Goal: Task Accomplishment & Management: Manage account settings

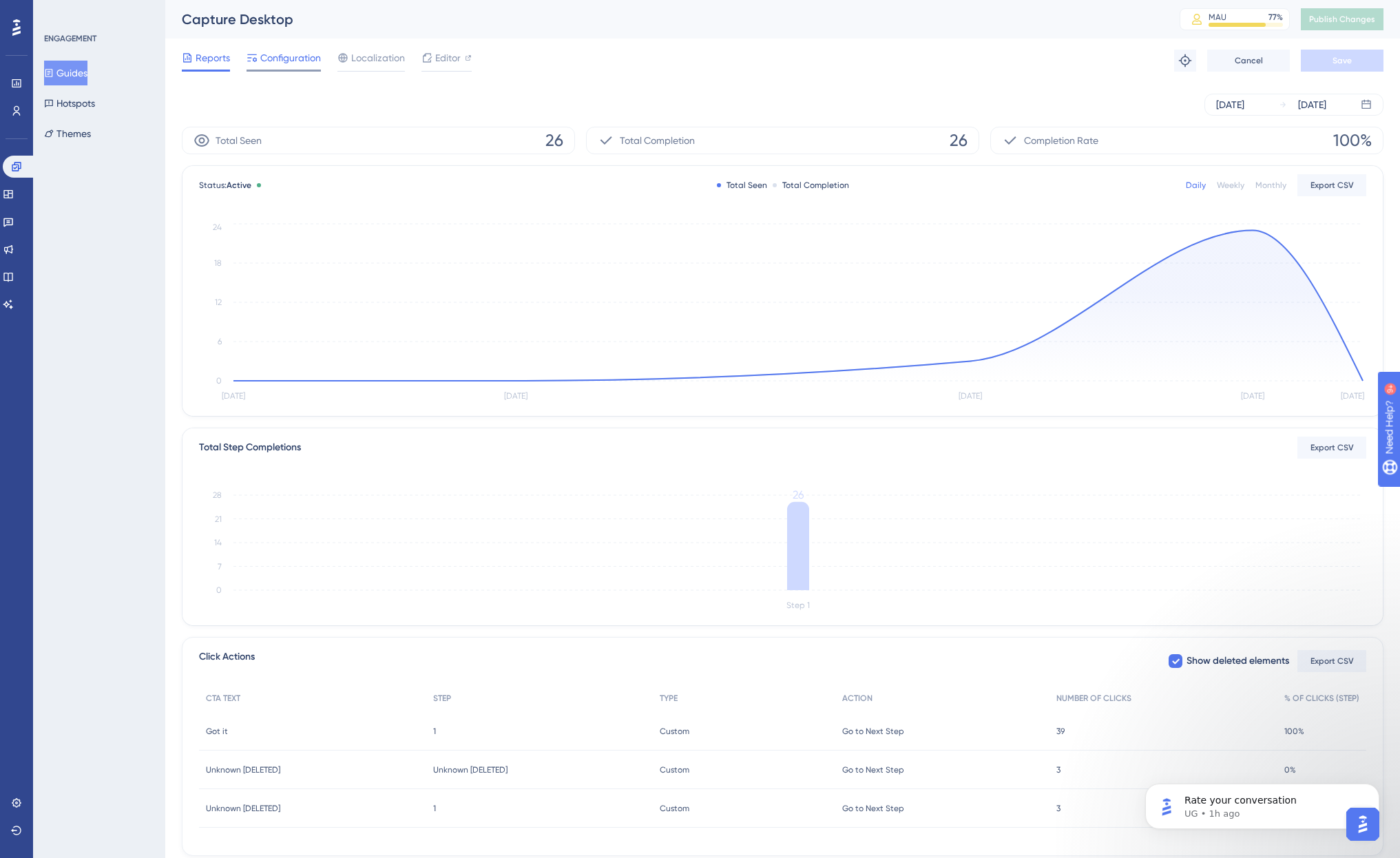
click at [310, 58] on span "Configuration" at bounding box center [290, 58] width 61 height 17
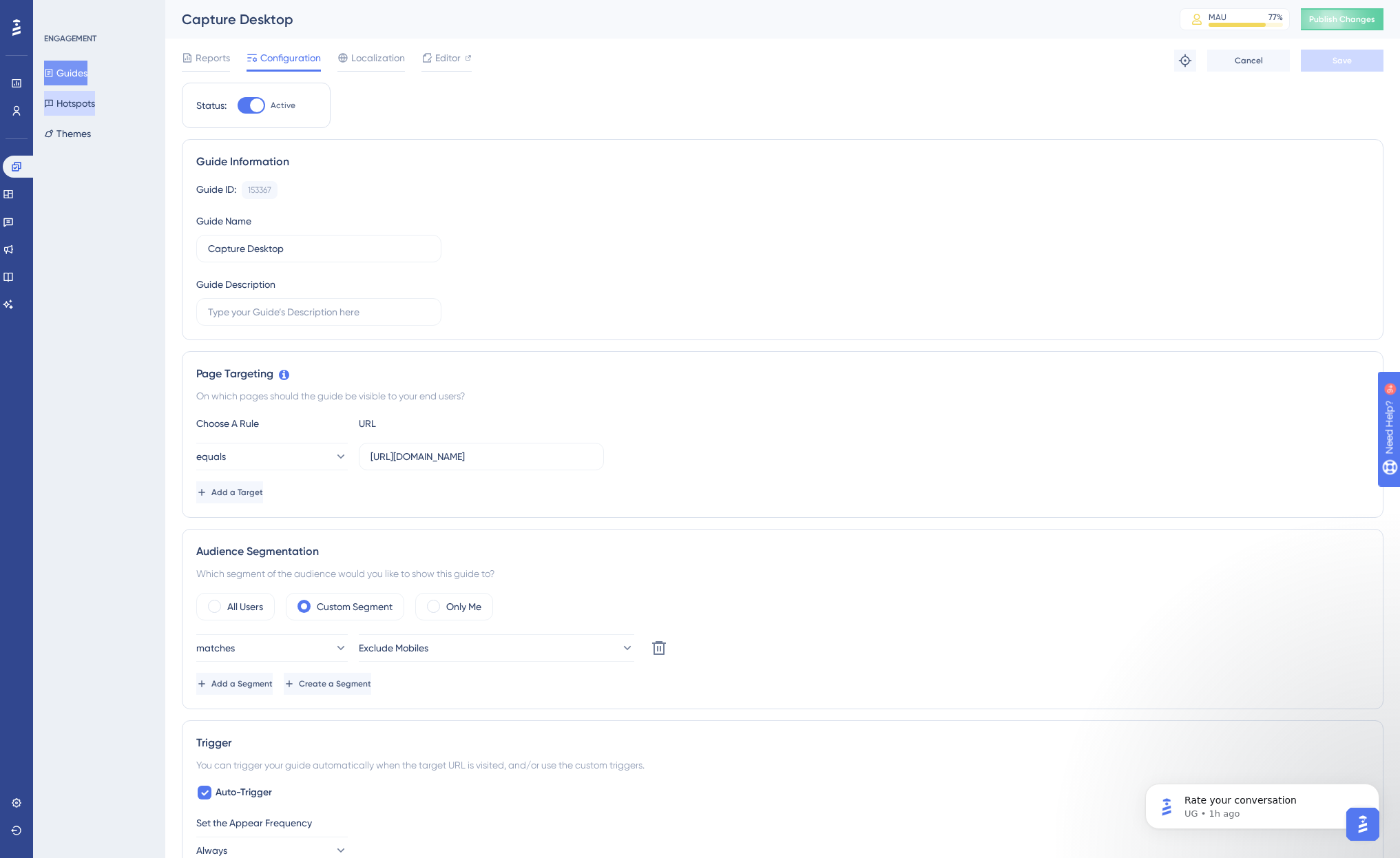
click at [78, 107] on button "Hotspots" at bounding box center [69, 103] width 51 height 25
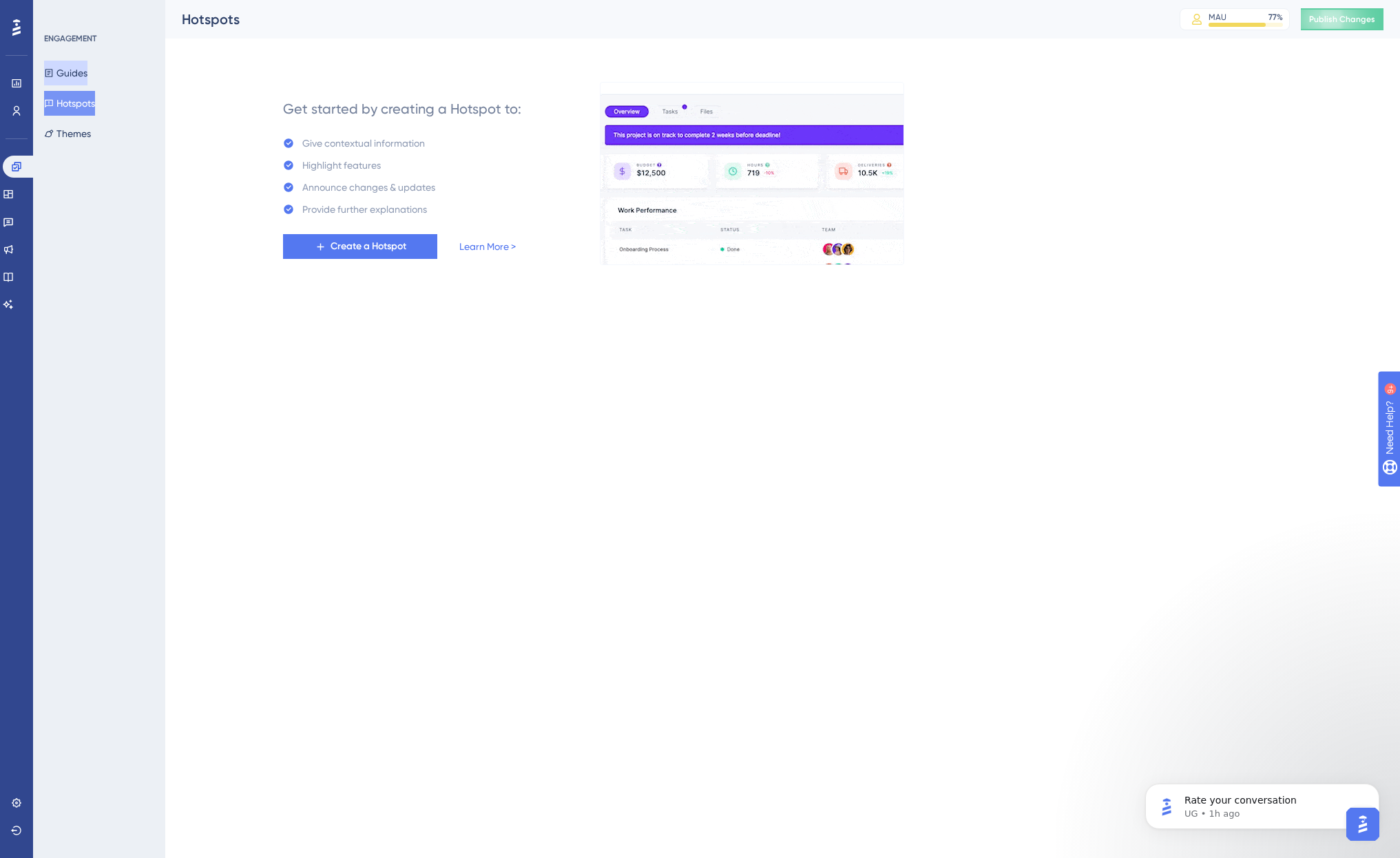
click at [69, 71] on button "Guides" at bounding box center [65, 73] width 44 height 25
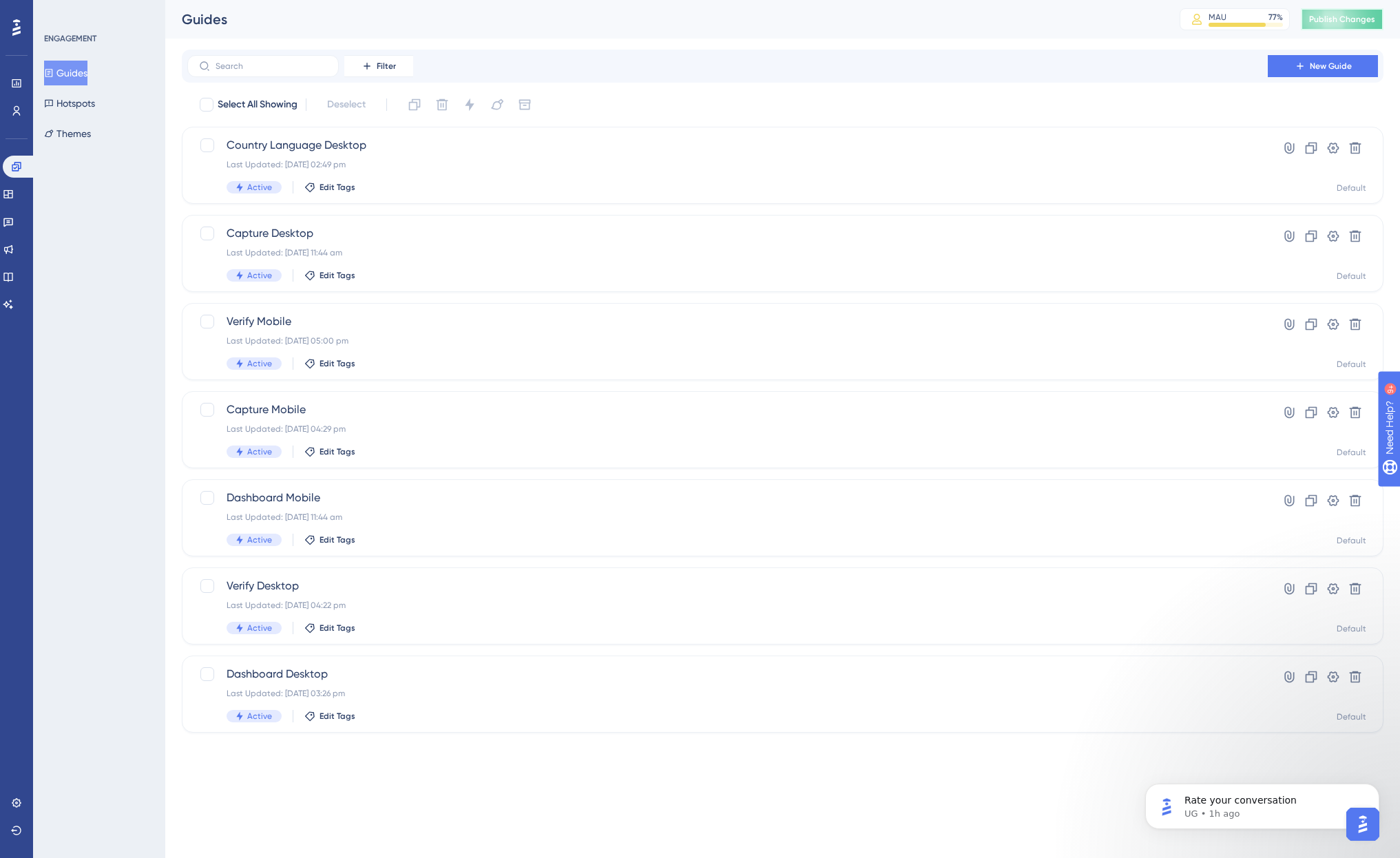
click at [1339, 15] on span "Publish Changes" at bounding box center [1342, 19] width 66 height 11
click at [635, 179] on div "Country Language Desktop Last Updated: [DATE] 02:49 pm Active Edit Tags" at bounding box center [727, 166] width 1002 height 57
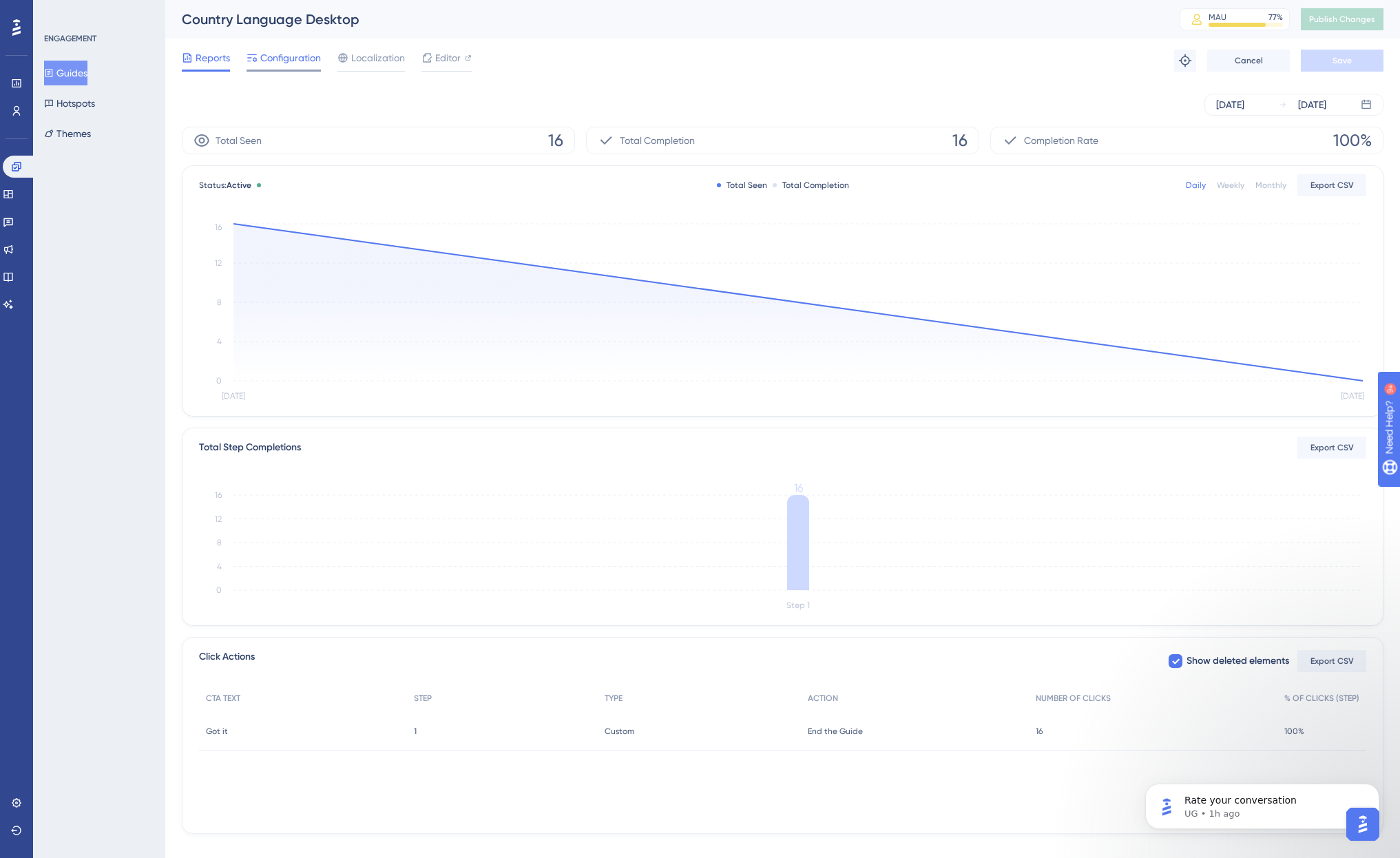
click at [295, 55] on span "Configuration" at bounding box center [290, 58] width 61 height 17
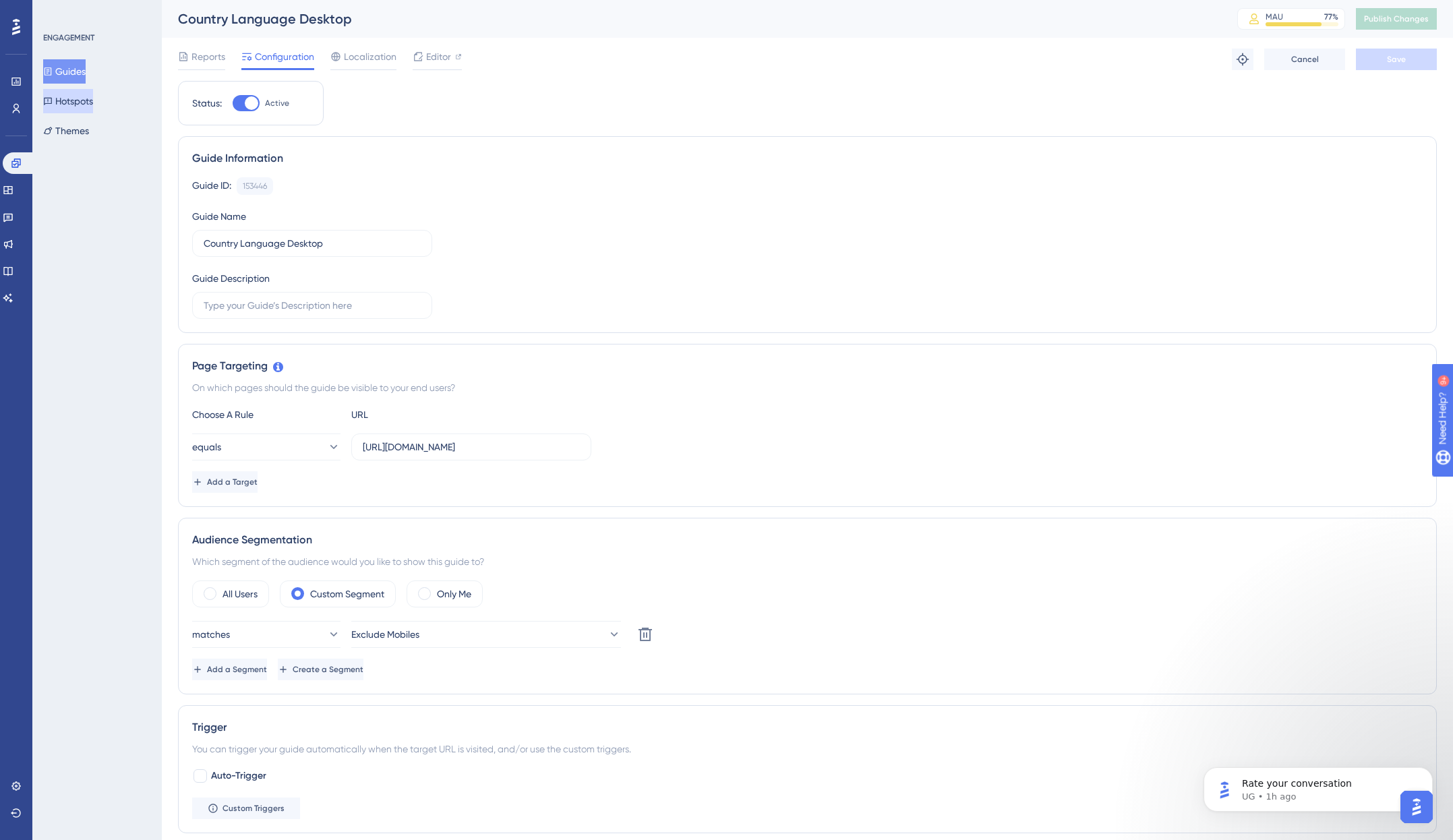
click at [66, 96] on button "Hotspots" at bounding box center [68, 101] width 50 height 24
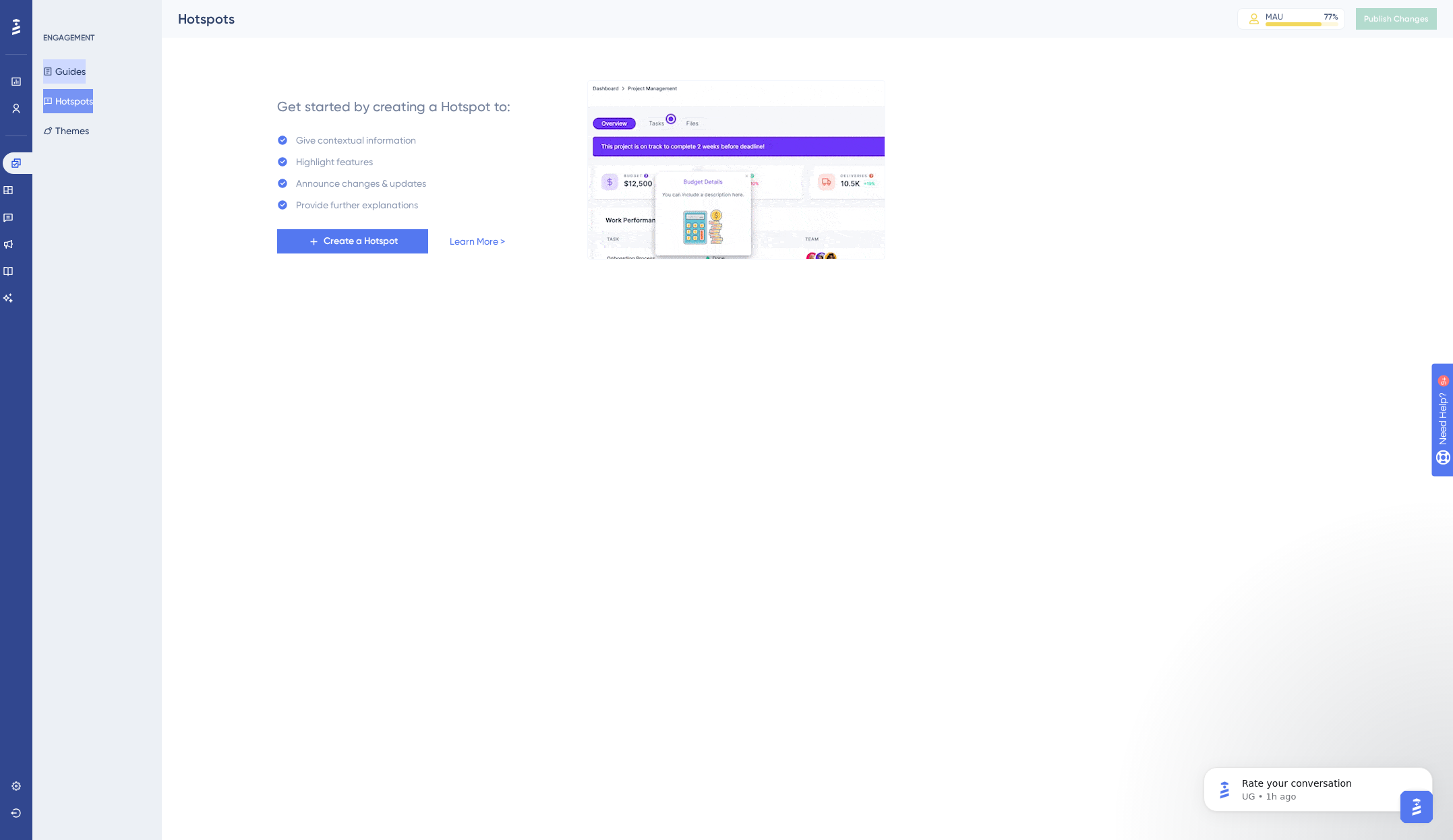
click at [84, 68] on button "Guides" at bounding box center [64, 71] width 43 height 24
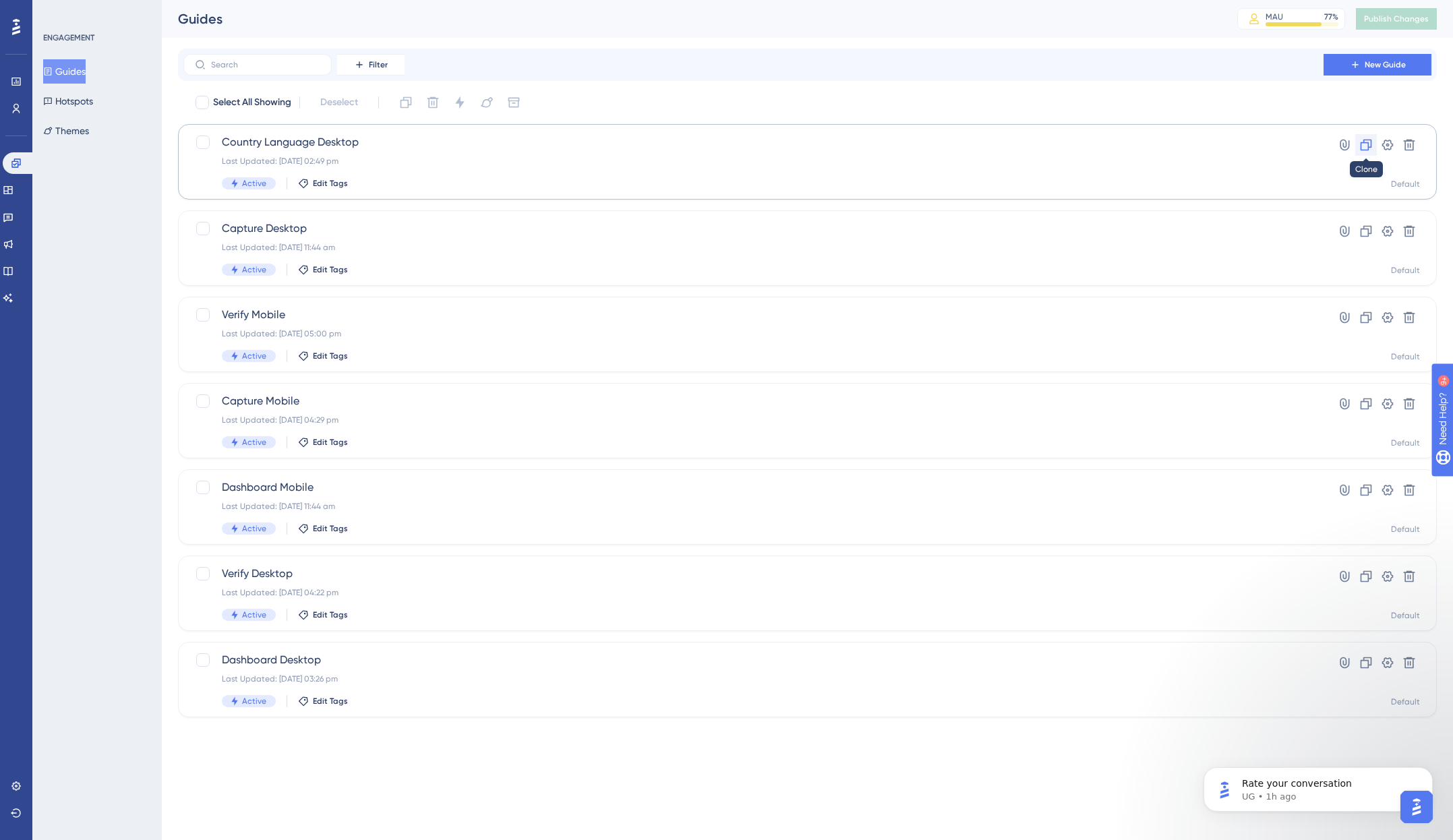
click at [1366, 145] on icon at bounding box center [1366, 145] width 14 height 14
click at [577, 159] on div "Last Updated: [DATE] 02:53 pm" at bounding box center [753, 161] width 1063 height 11
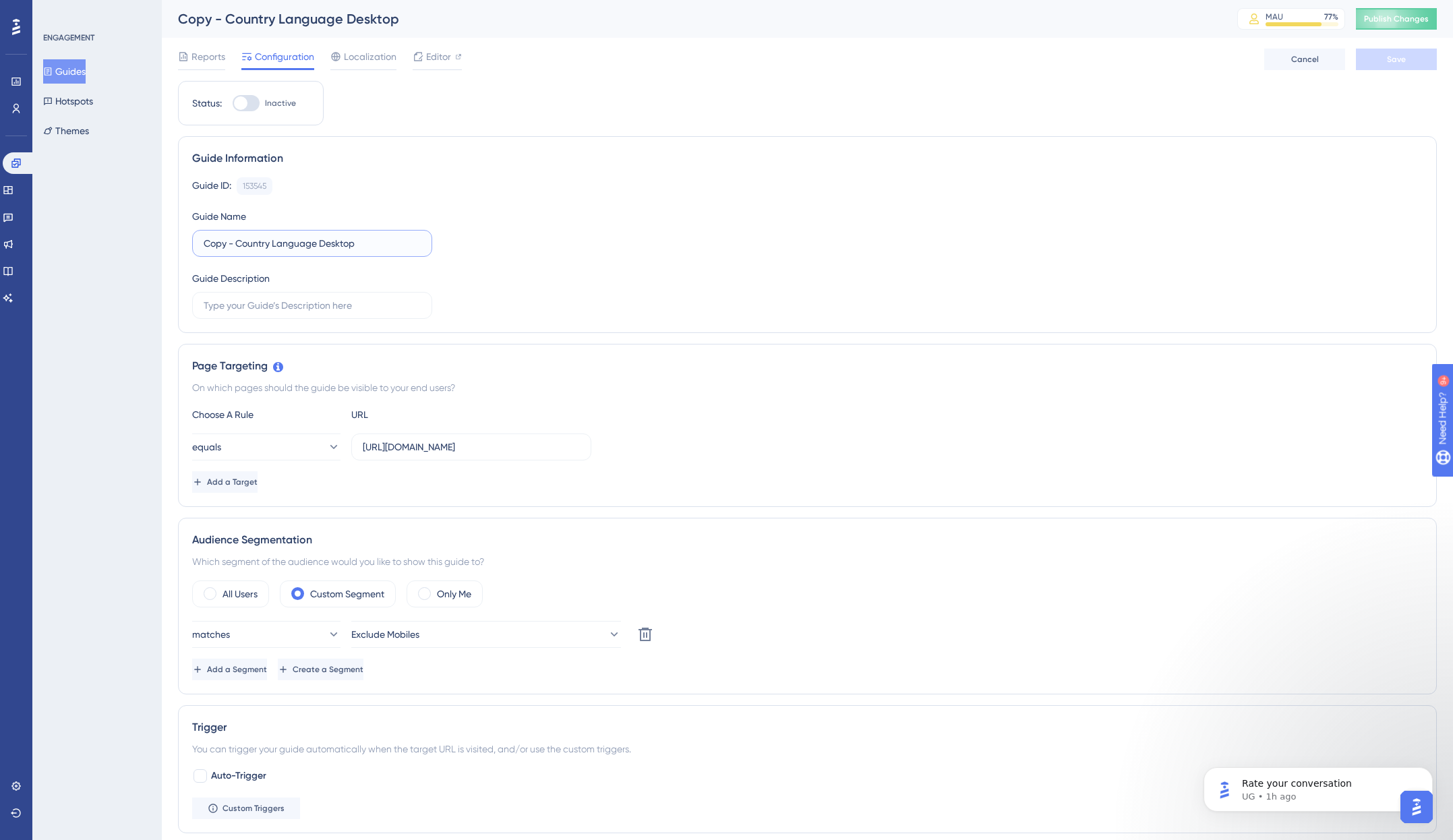
drag, startPoint x: 237, startPoint y: 243, endPoint x: 179, endPoint y: 245, distance: 58.0
click at [179, 245] on div "Guide Information Guide ID: 153545 Copy Guide Name Copy - Country Language Desk…" at bounding box center [808, 234] width 1259 height 197
click at [370, 240] on input "Country Language Desktop" at bounding box center [312, 243] width 217 height 15
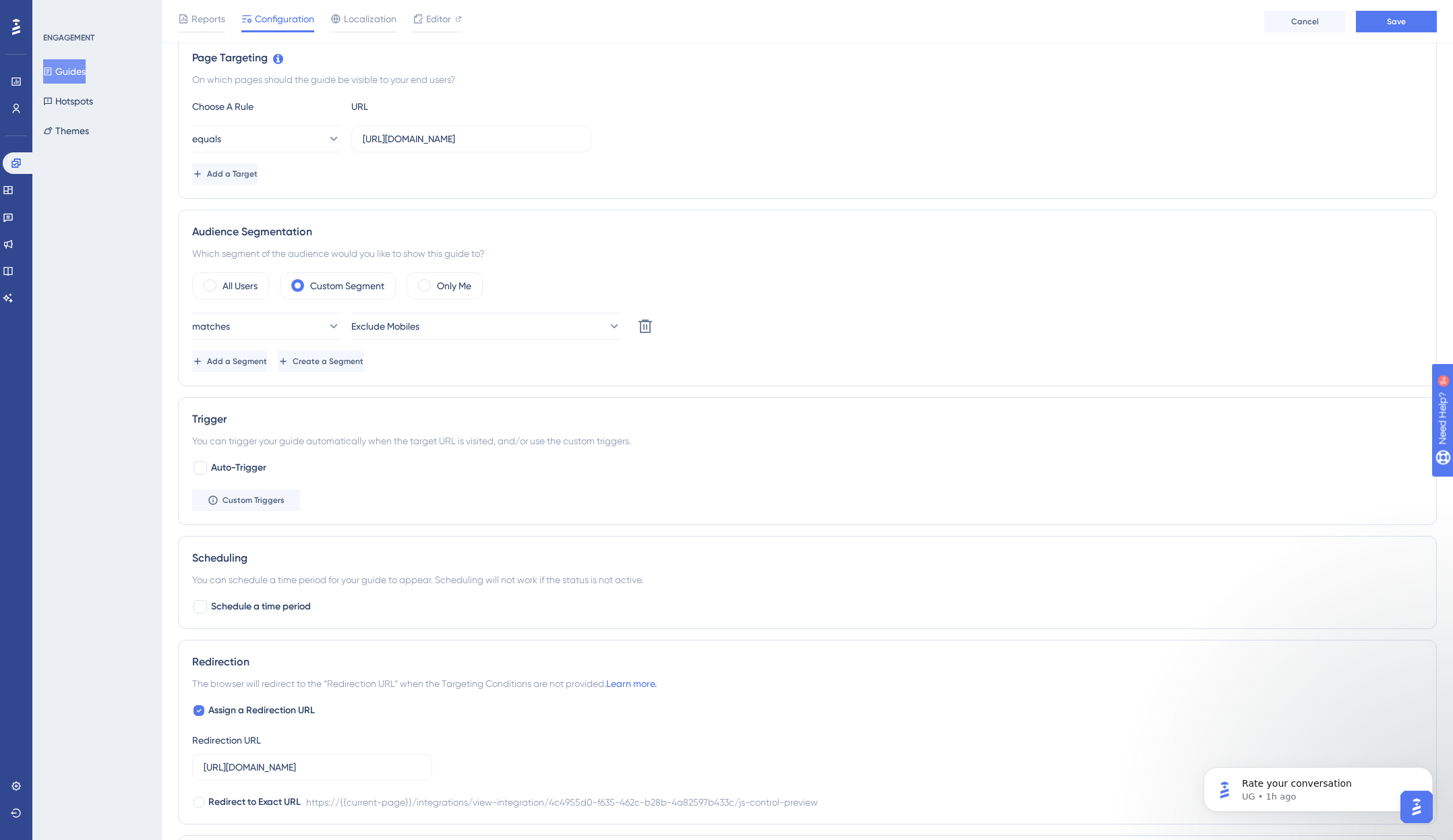
scroll to position [307, 0]
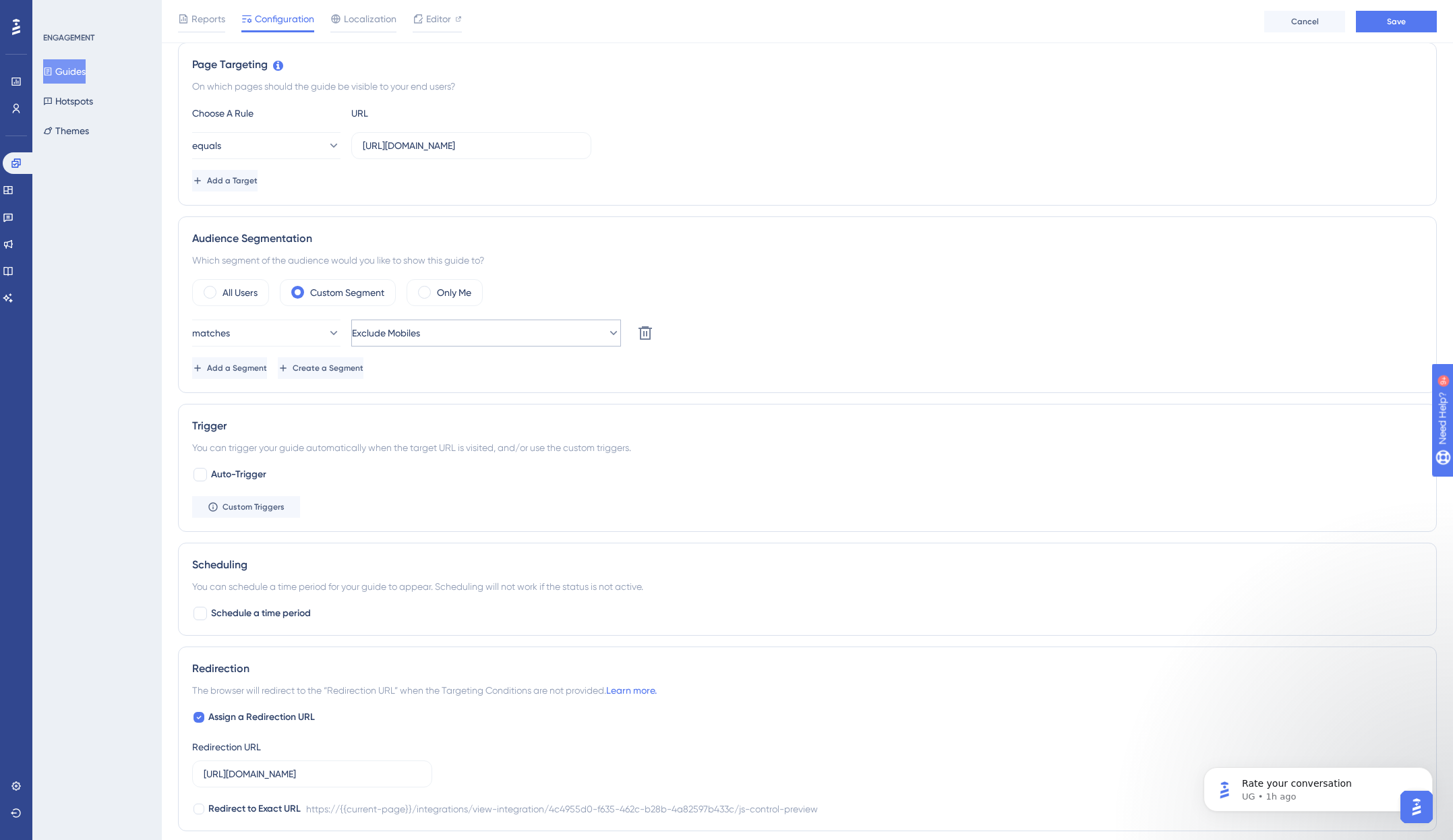
type input "Country Language Mobile"
click at [607, 334] on icon at bounding box center [614, 333] width 14 height 14
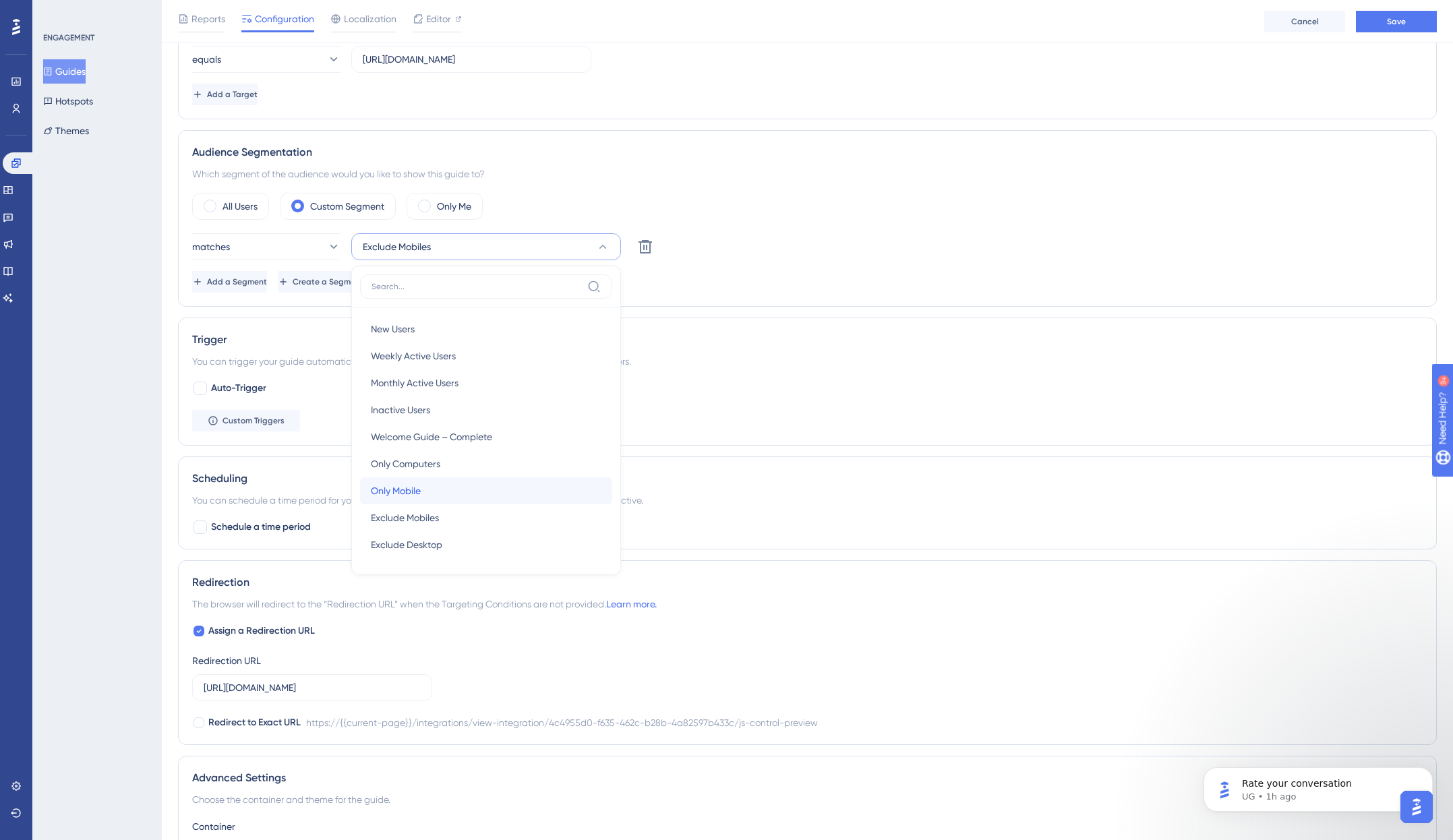
click at [418, 488] on span "Only Mobile" at bounding box center [396, 491] width 50 height 17
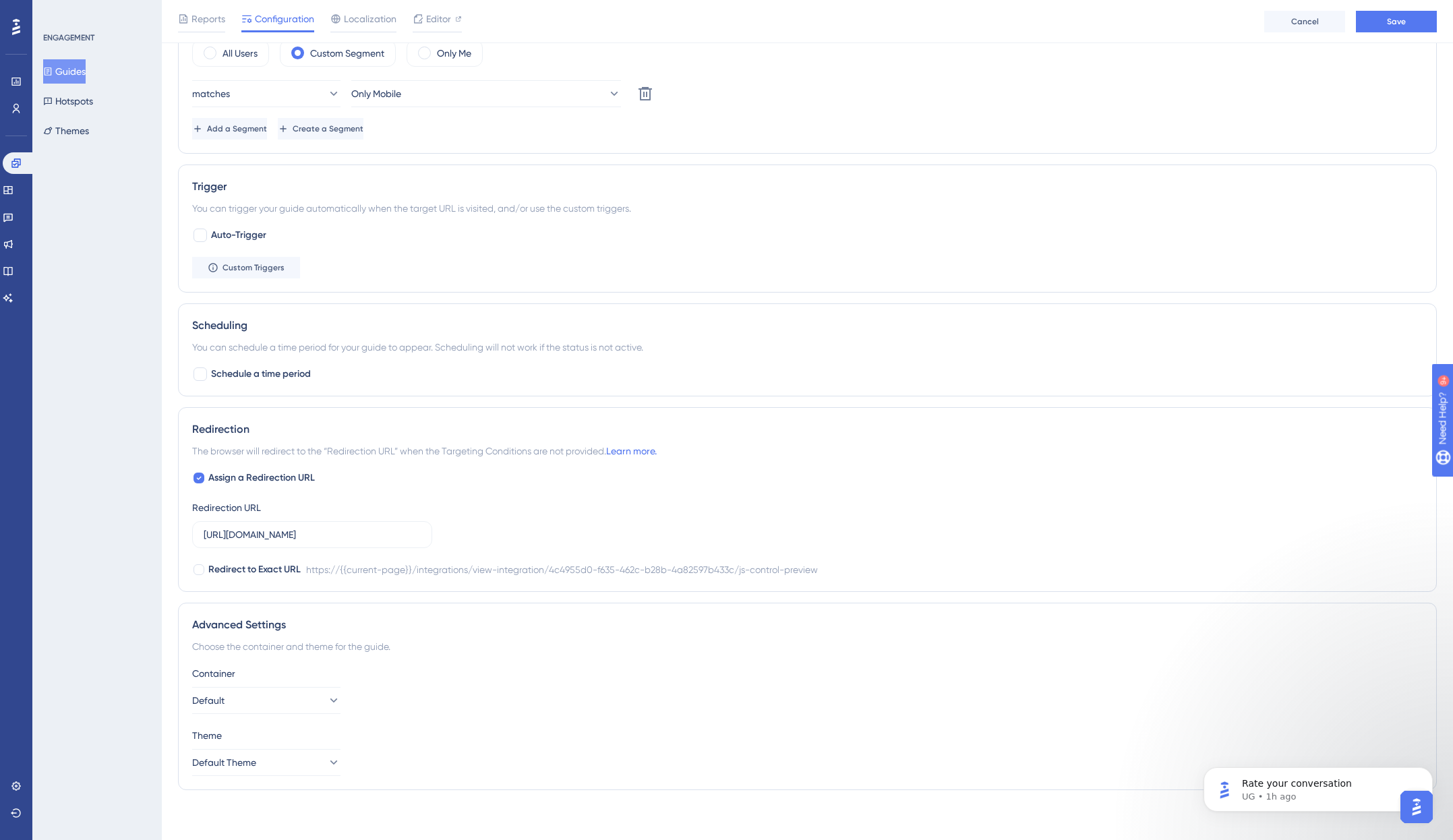
scroll to position [550, 0]
click at [1370, 22] on span "Save" at bounding box center [1396, 22] width 19 height 11
click at [326, 765] on icon at bounding box center [333, 759] width 14 height 14
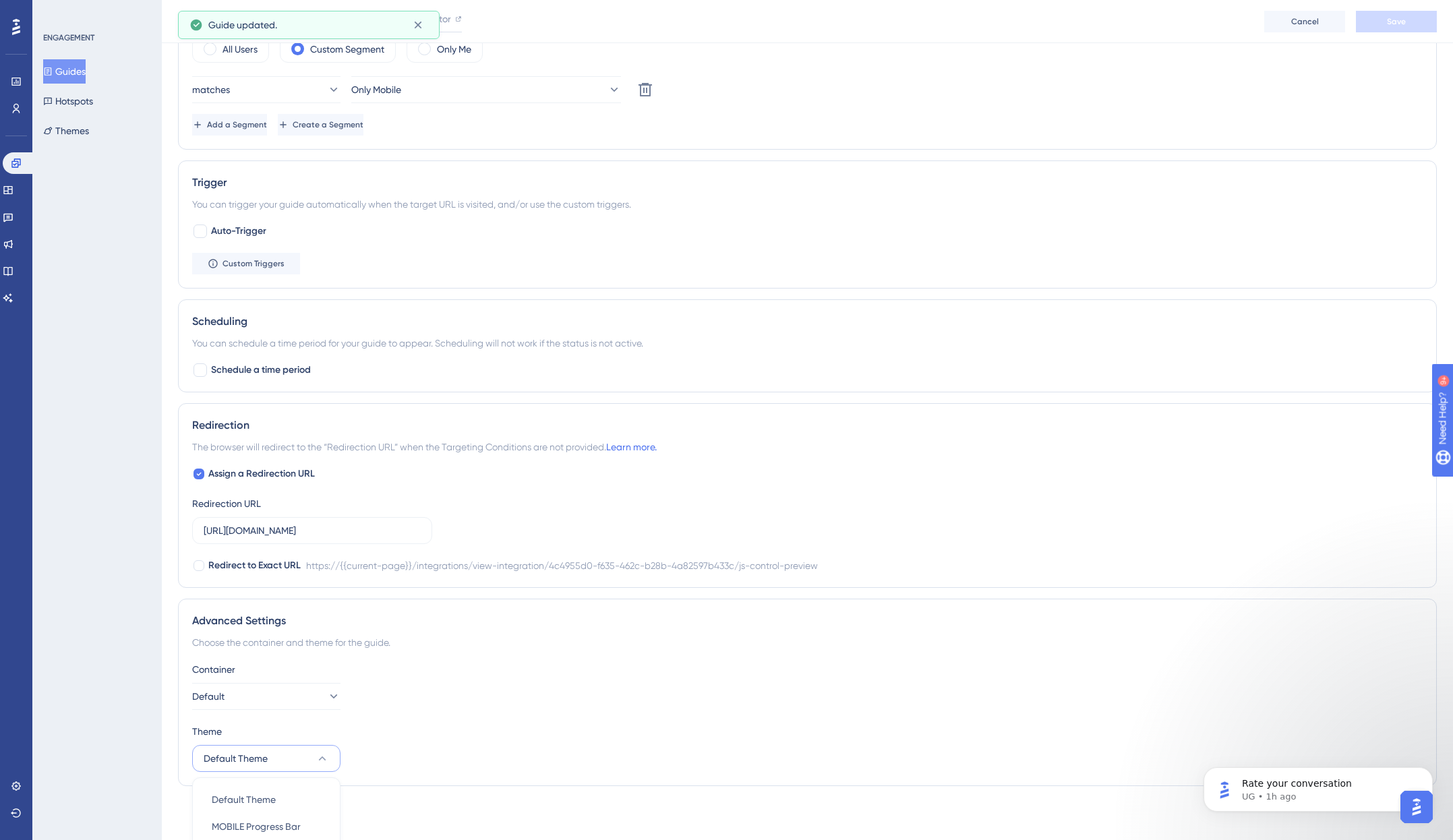
scroll to position [613, 0]
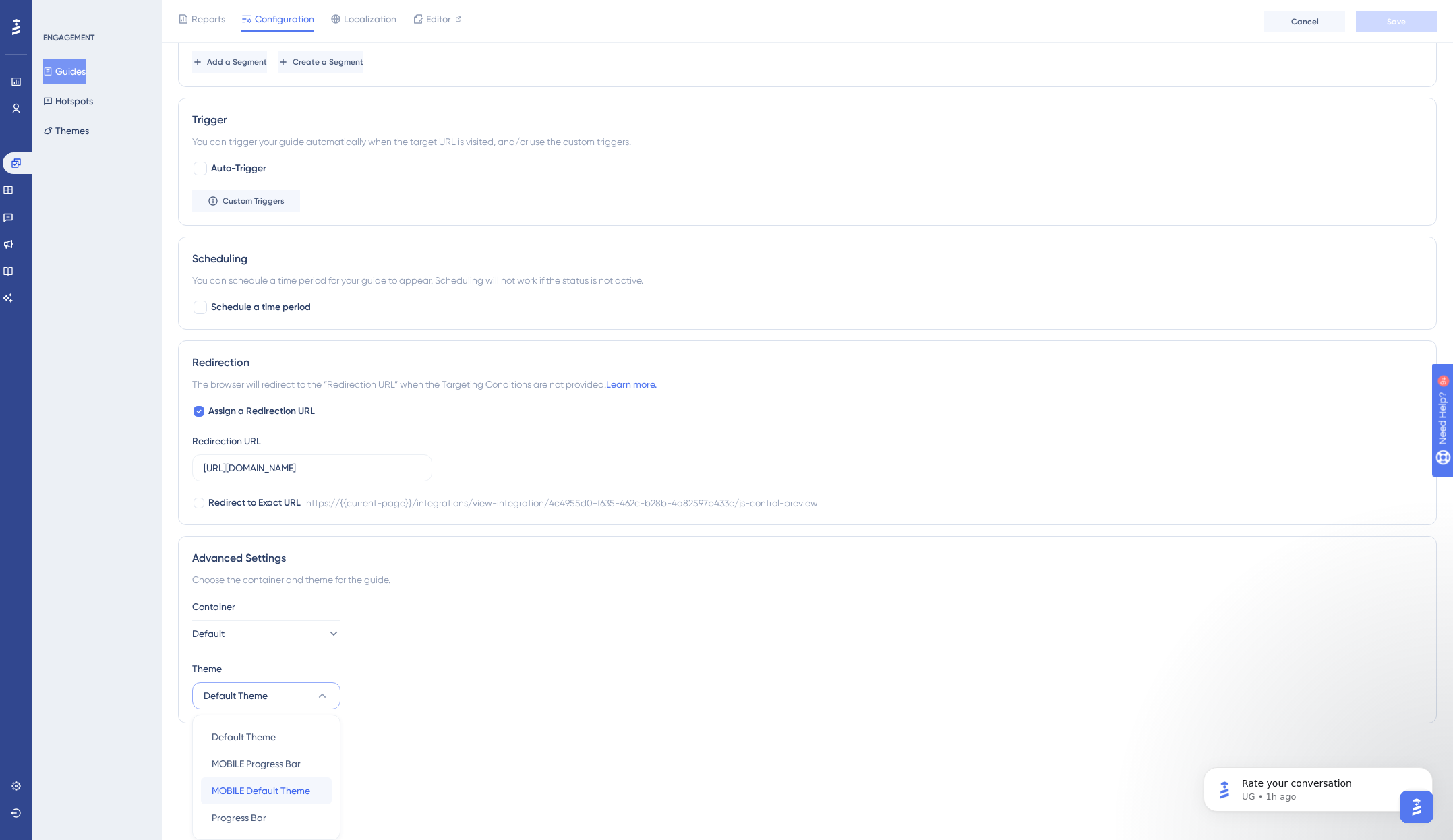
click at [307, 786] on span "MOBILE Default Theme" at bounding box center [261, 791] width 98 height 17
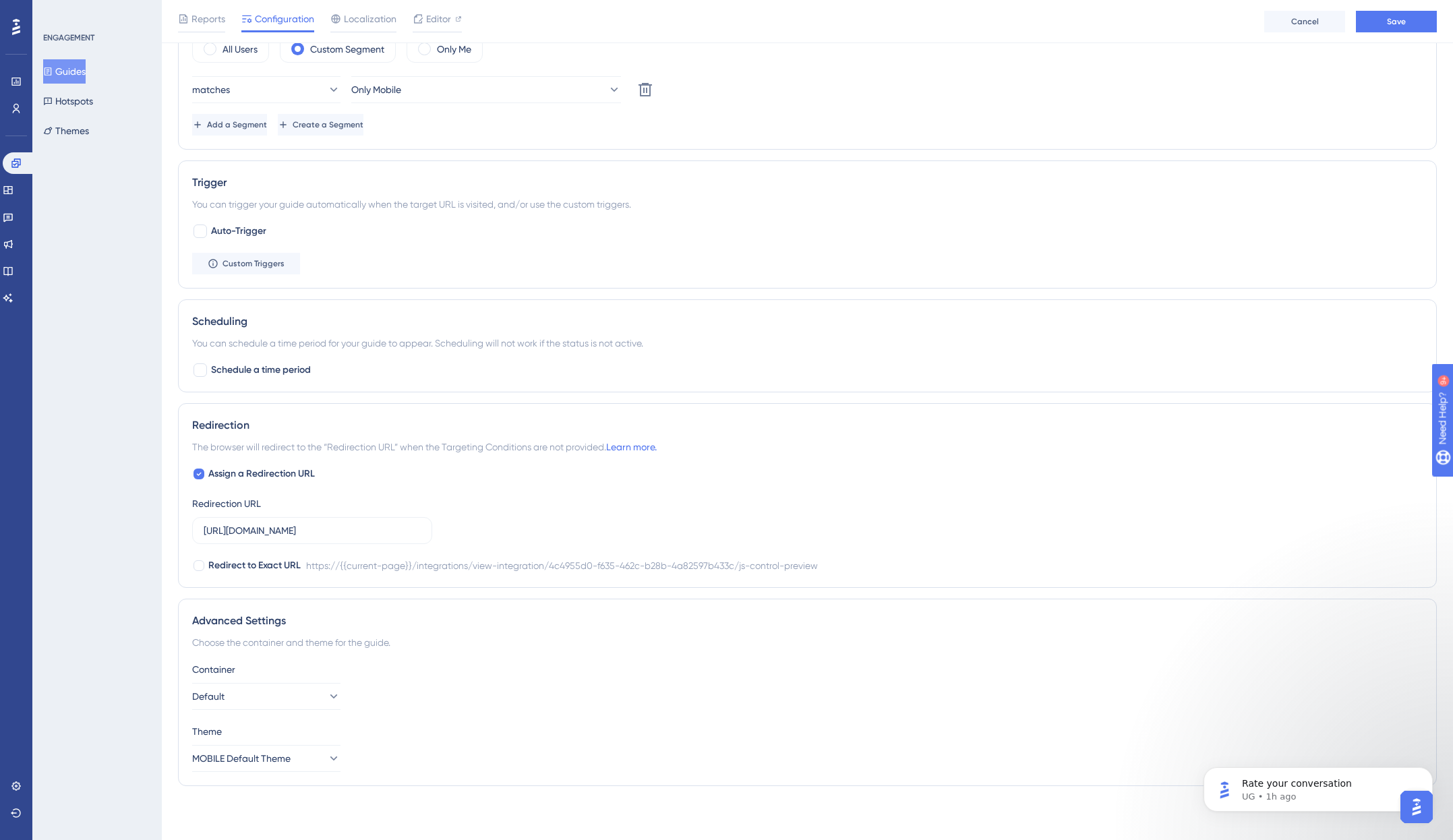
scroll to position [550, 0]
click at [1370, 23] on button "Save" at bounding box center [1397, 21] width 81 height 22
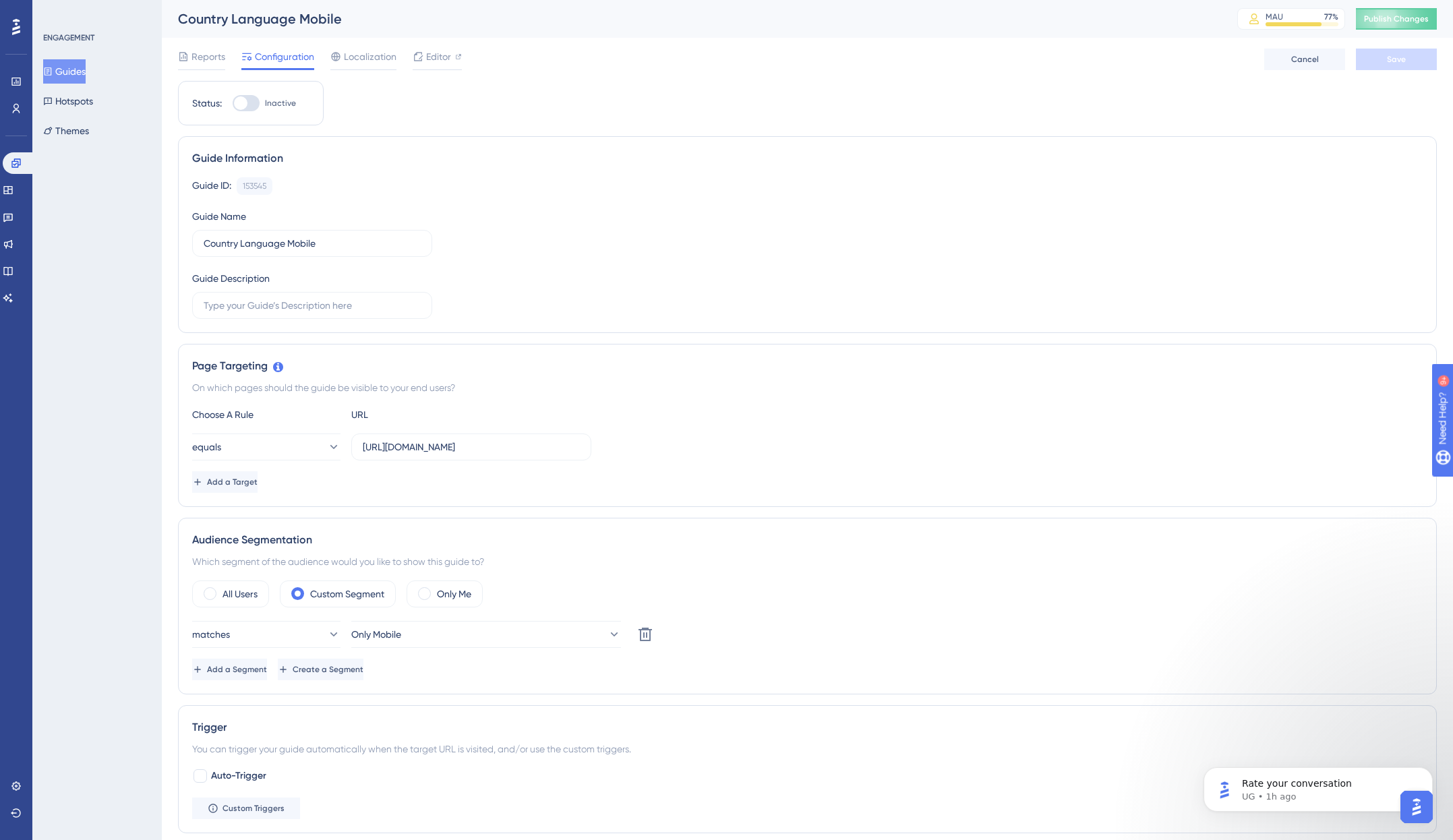
click at [243, 102] on div at bounding box center [240, 103] width 14 height 14
click at [233, 103] on input "Inactive" at bounding box center [232, 103] width 1 height 1
checkbox input "true"
click at [1370, 55] on span "Save" at bounding box center [1396, 59] width 19 height 11
click at [1370, 15] on span "Publish Changes" at bounding box center [1397, 19] width 65 height 11
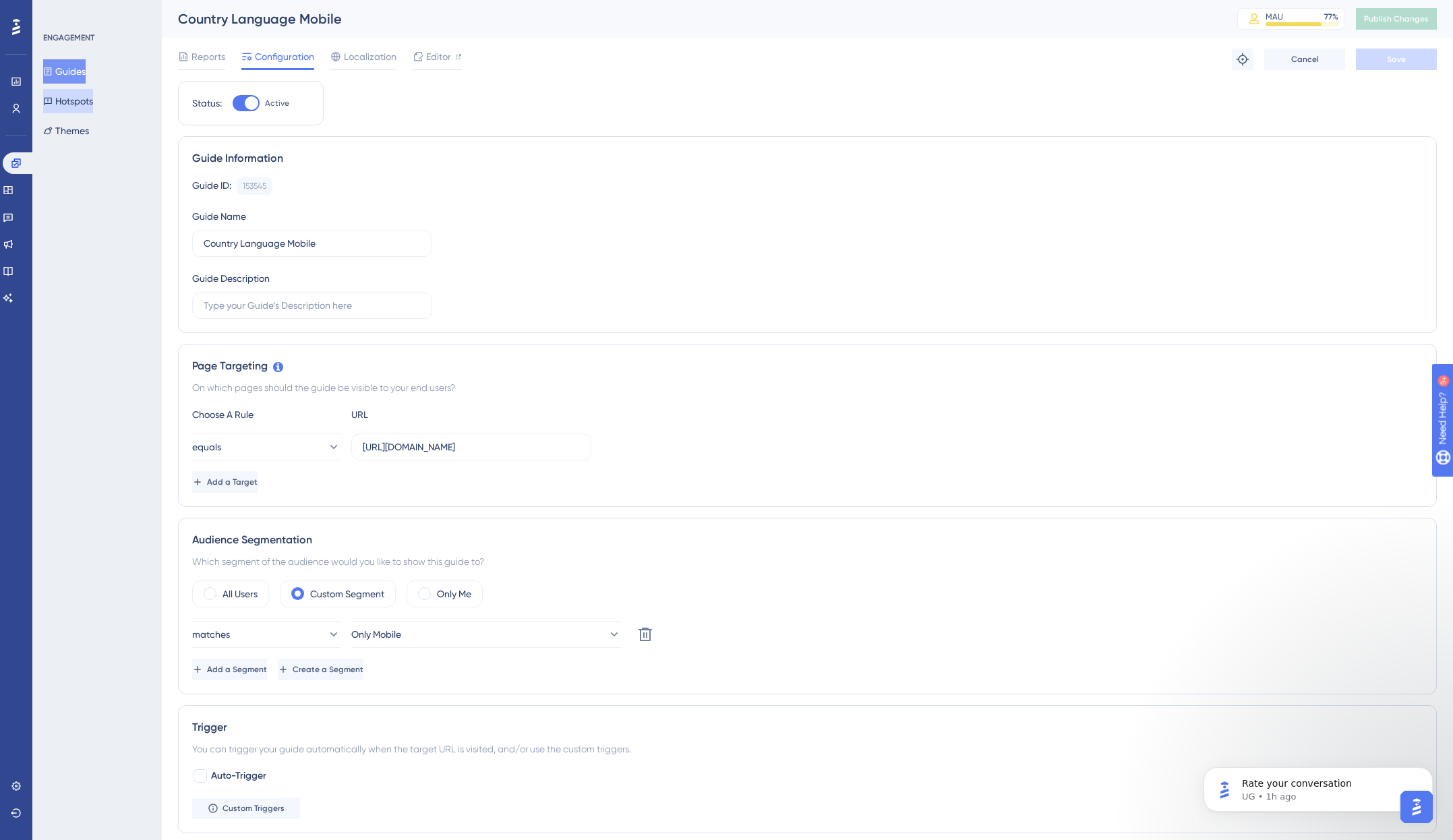
click at [80, 108] on button "Hotspots" at bounding box center [68, 101] width 50 height 24
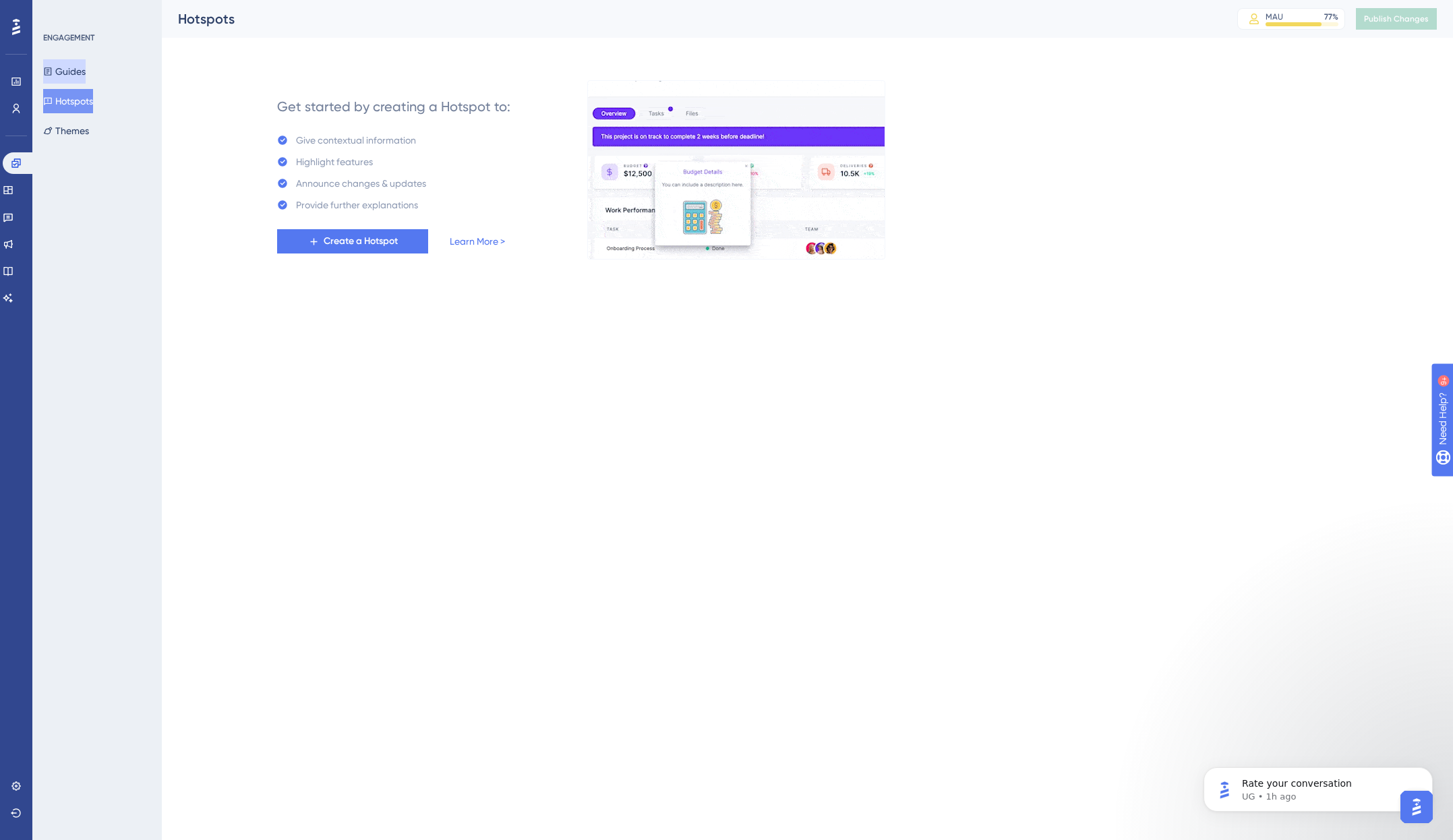
click at [77, 78] on button "Guides" at bounding box center [64, 71] width 43 height 24
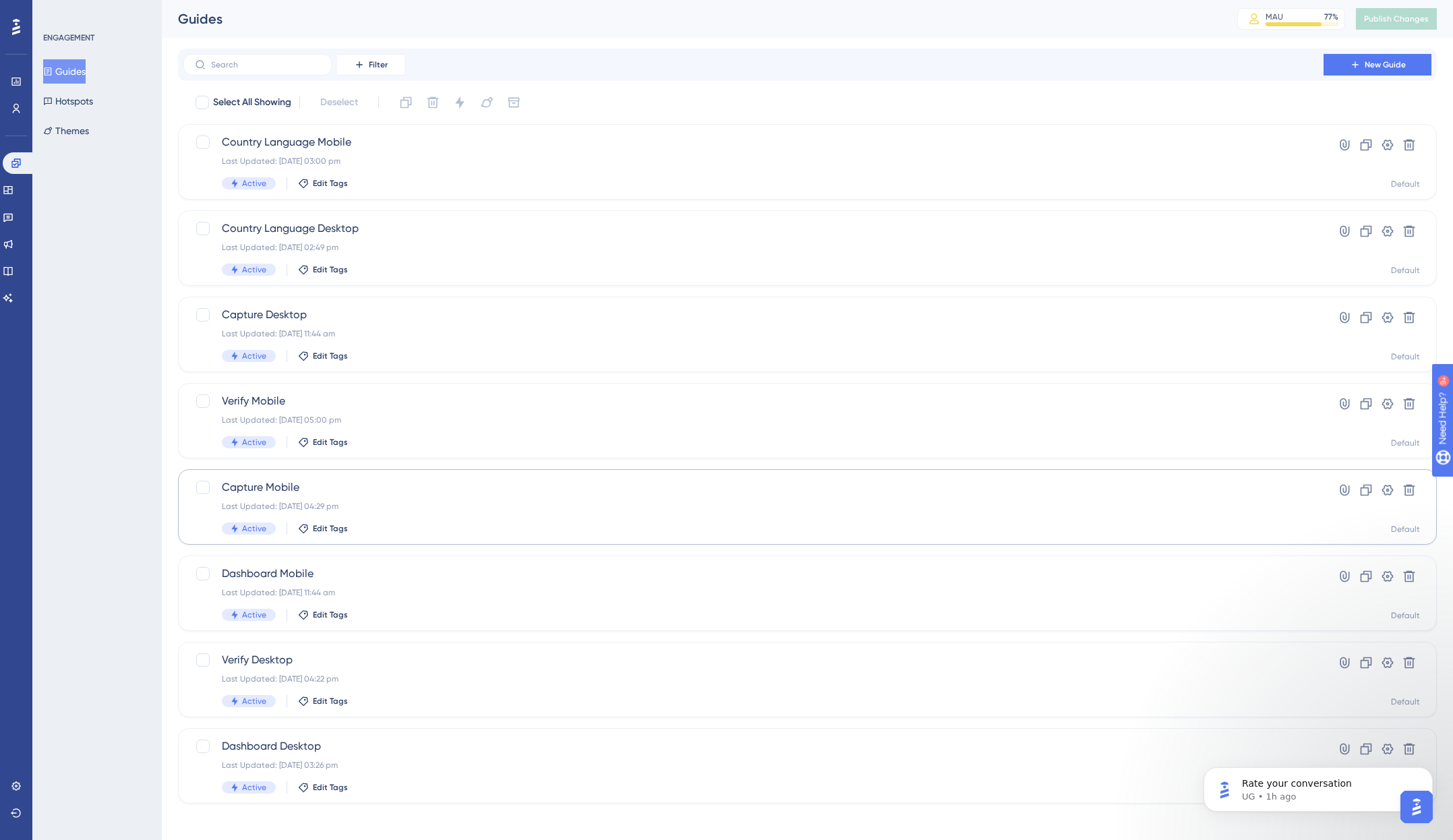
scroll to position [7, 0]
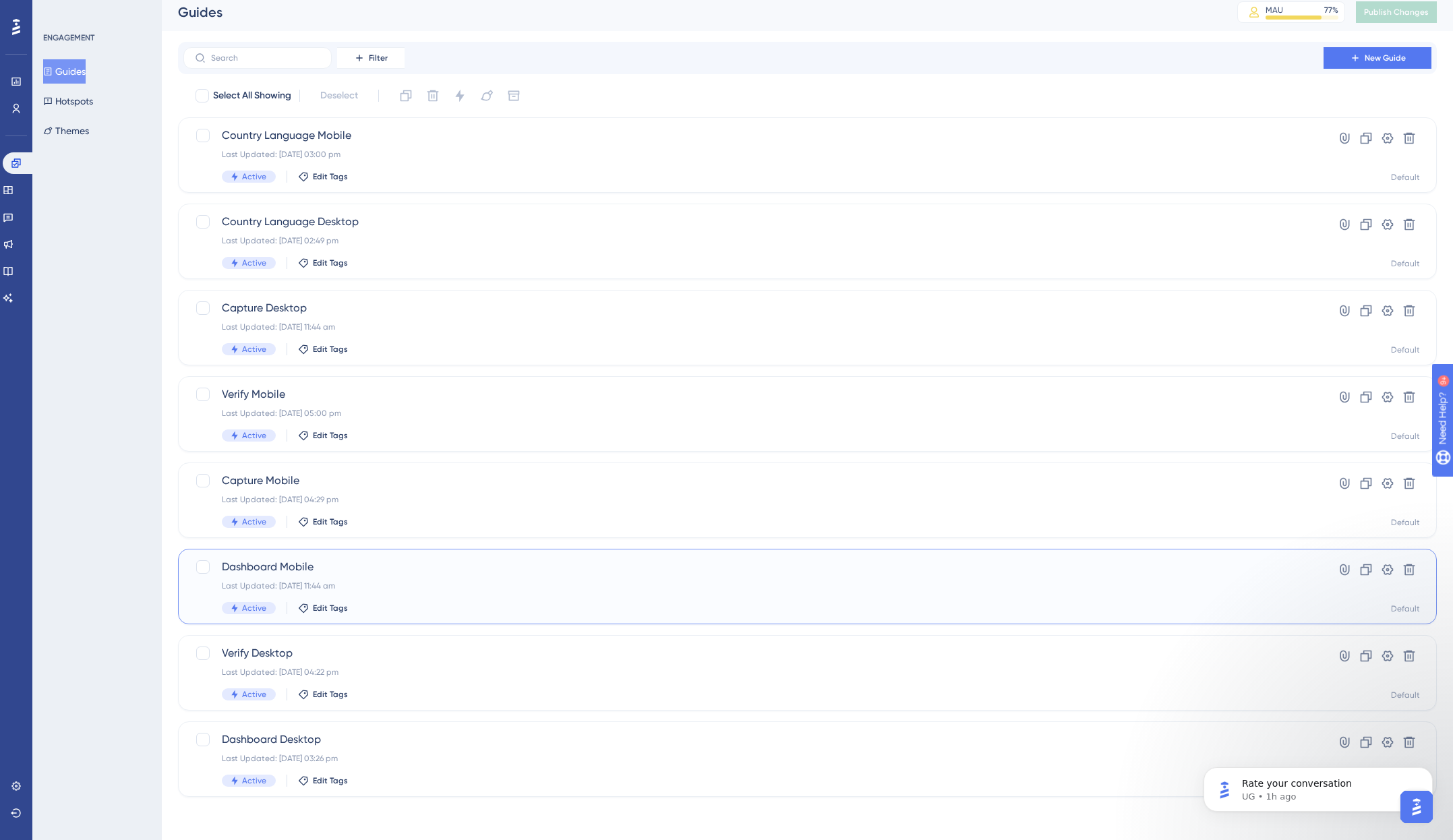
click at [438, 594] on div "Dashboard Mobile Last Updated: [DATE] 11:44 am Active Edit Tags" at bounding box center [753, 587] width 1063 height 56
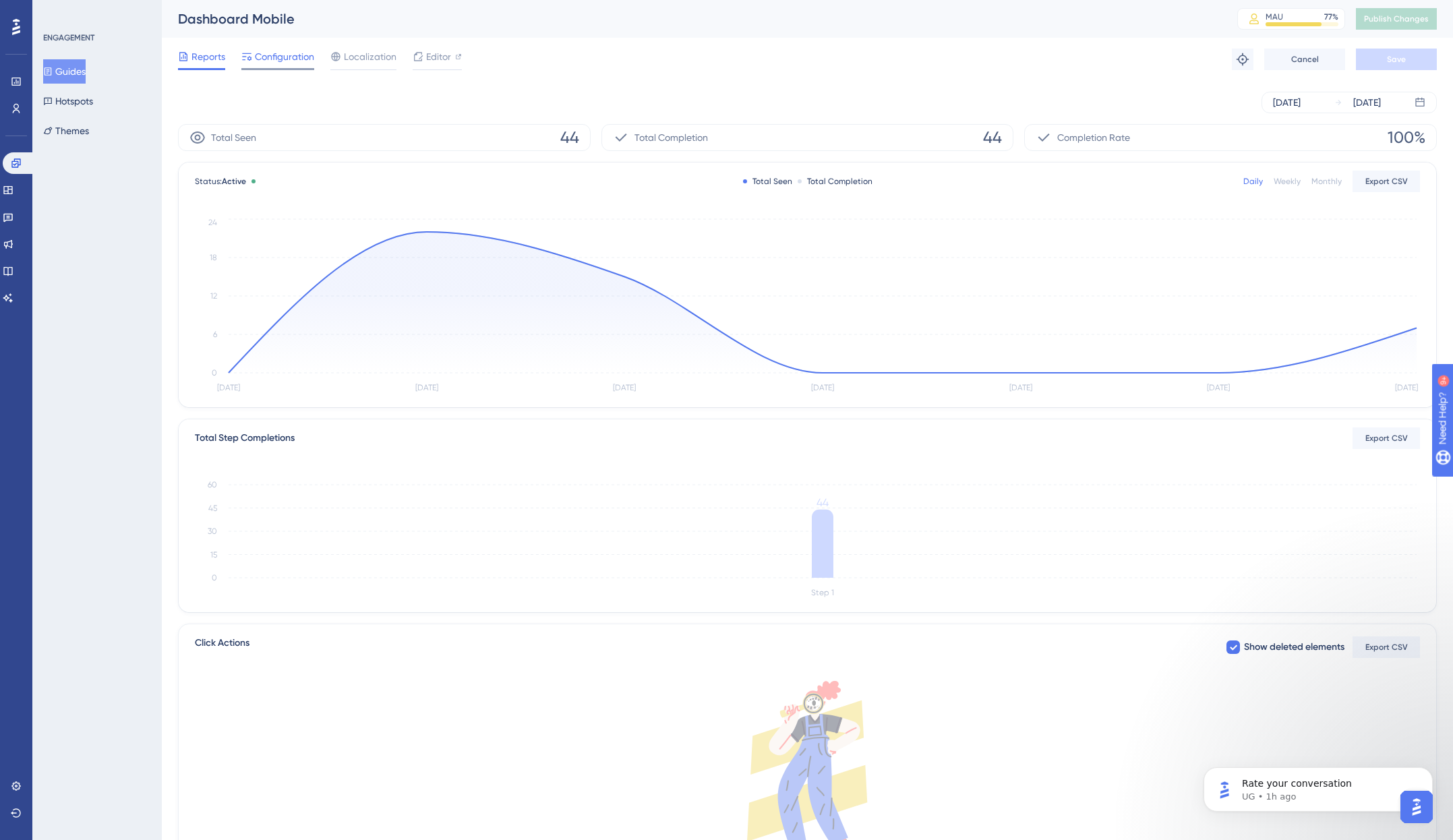
click at [294, 63] on span "Configuration" at bounding box center [284, 57] width 59 height 17
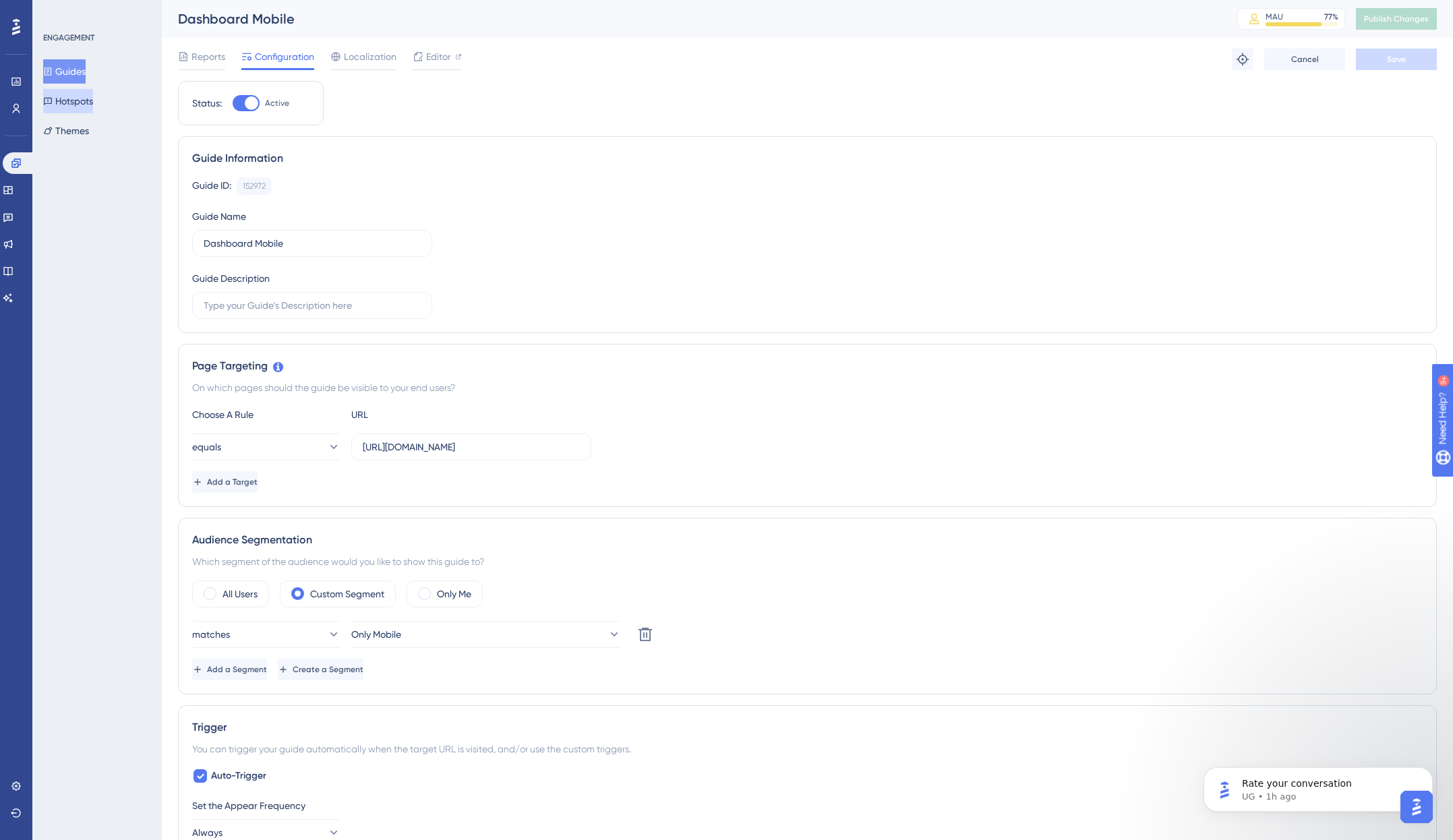
click at [82, 95] on button "Hotspots" at bounding box center [68, 101] width 50 height 24
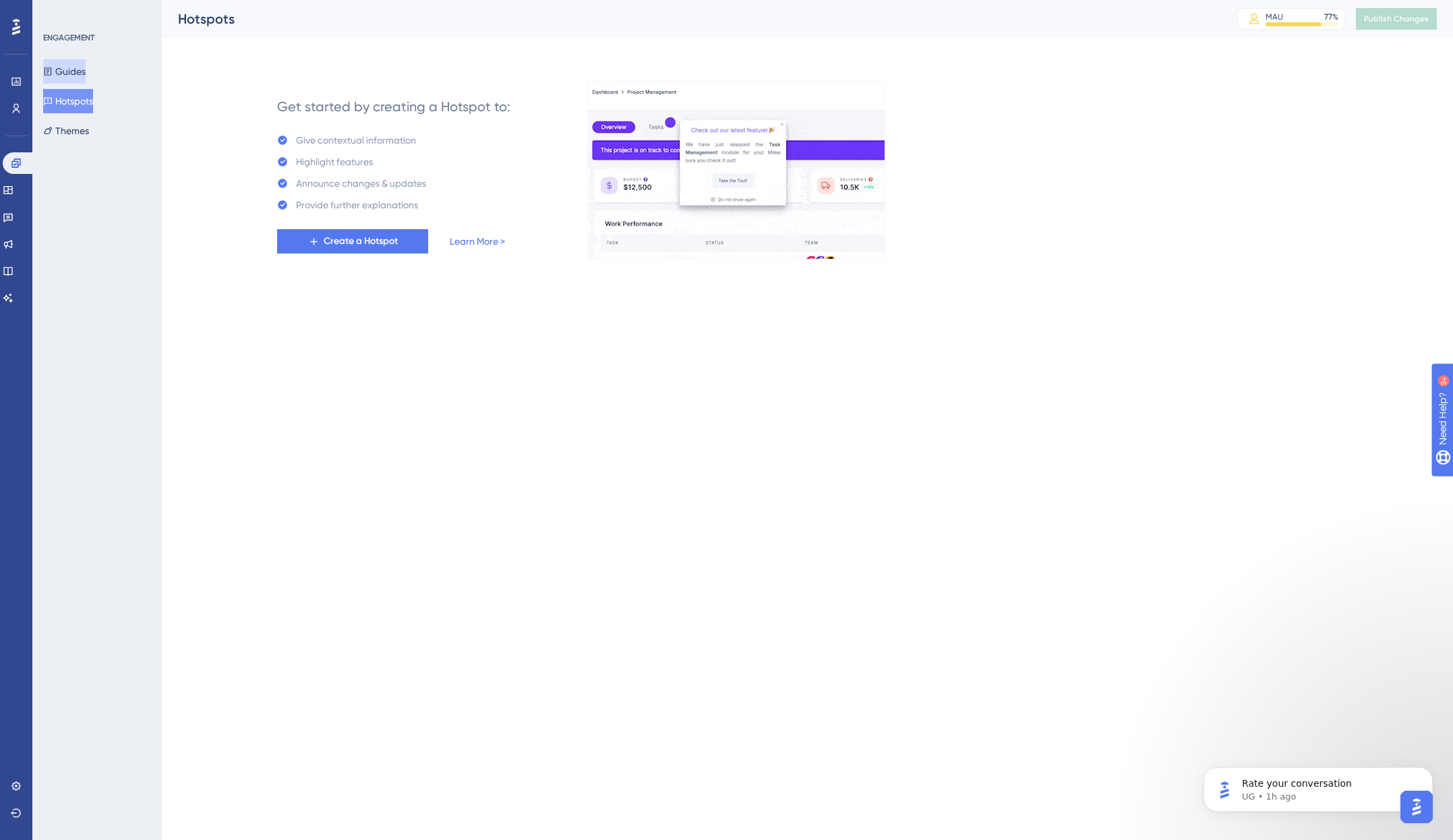
click at [70, 70] on button "Guides" at bounding box center [64, 71] width 43 height 24
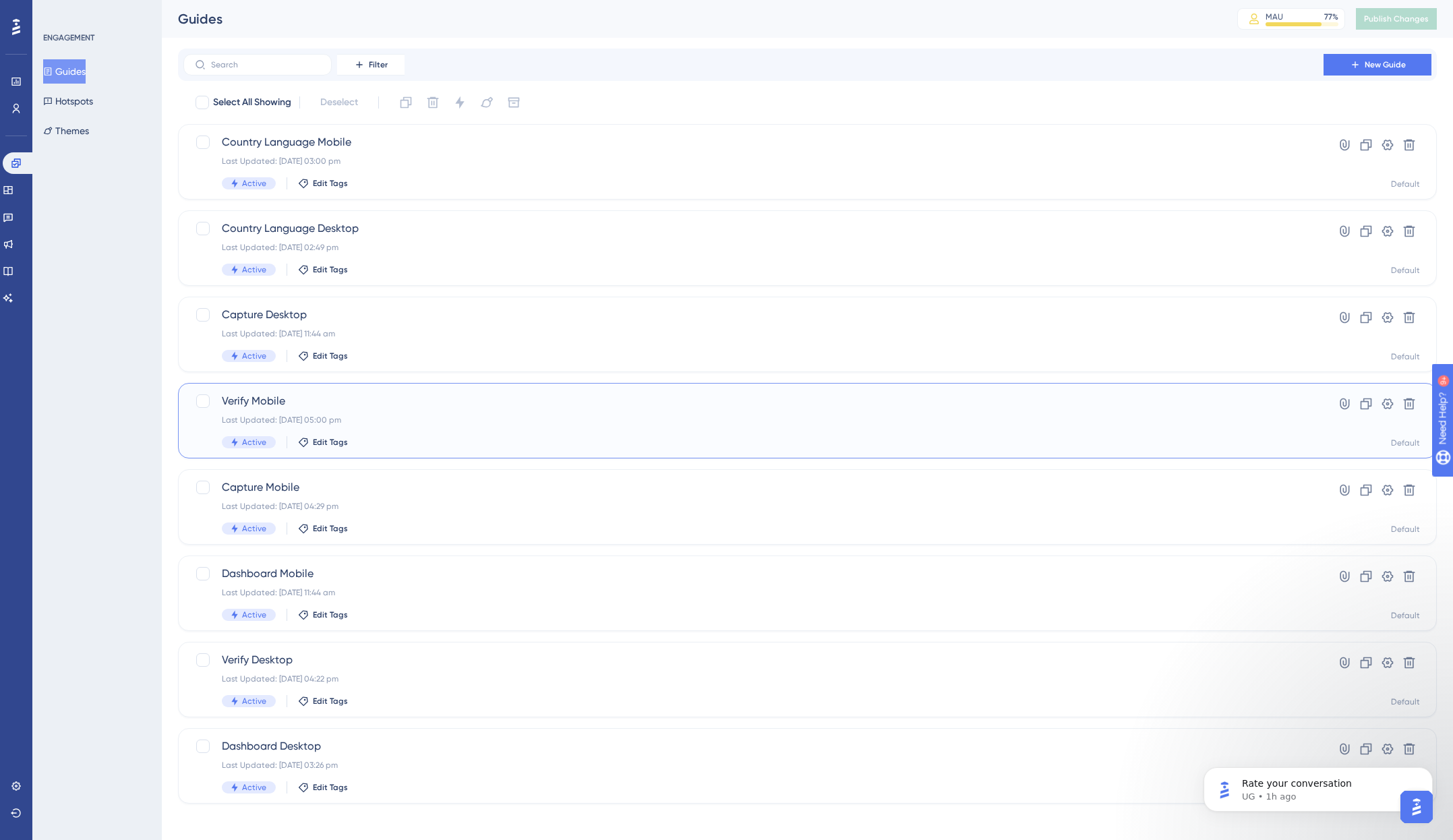
click at [418, 425] on div "Last Updated: [DATE] 05:00 pm" at bounding box center [753, 420] width 1063 height 11
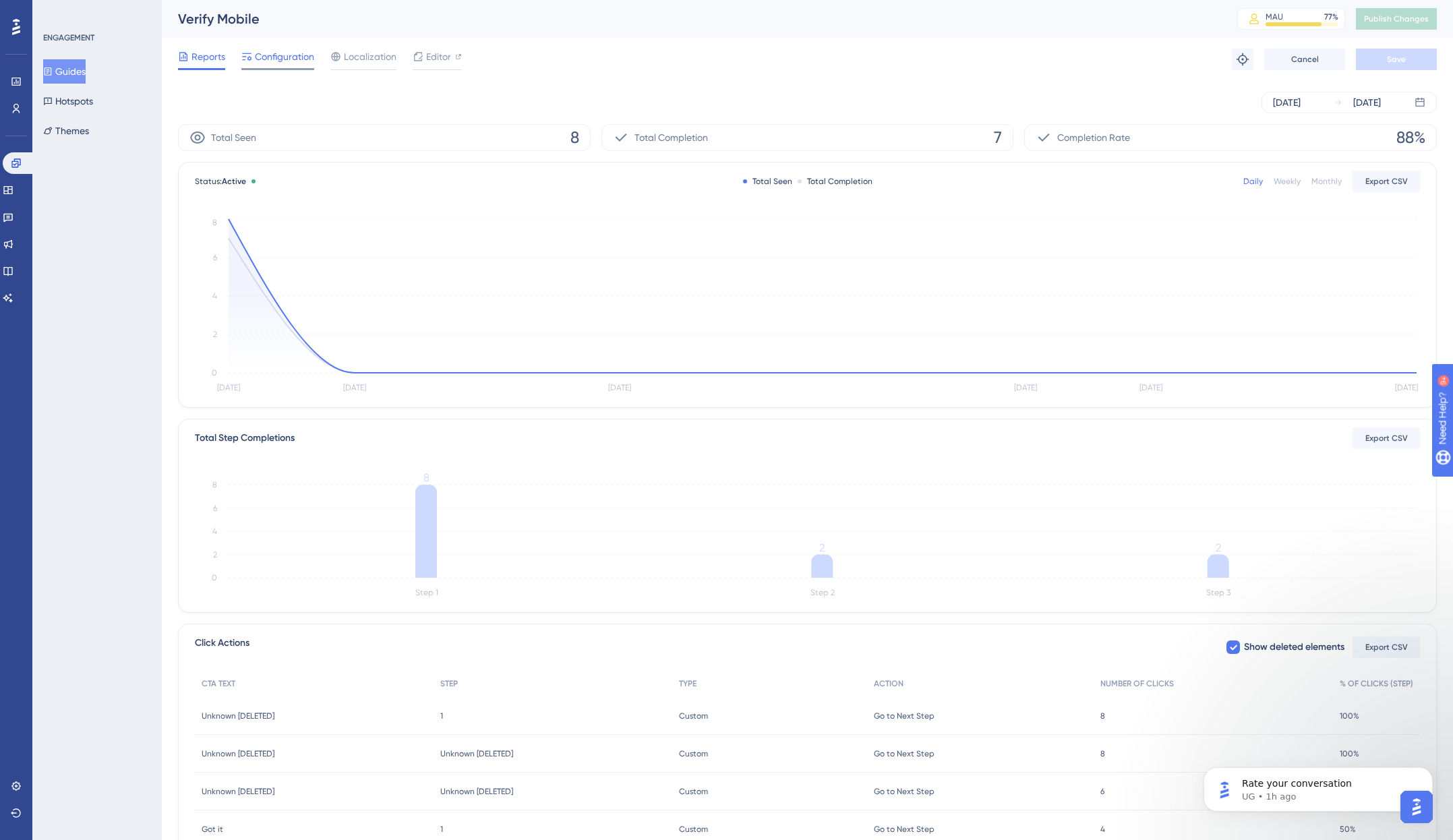
click at [272, 59] on span "Configuration" at bounding box center [284, 57] width 59 height 17
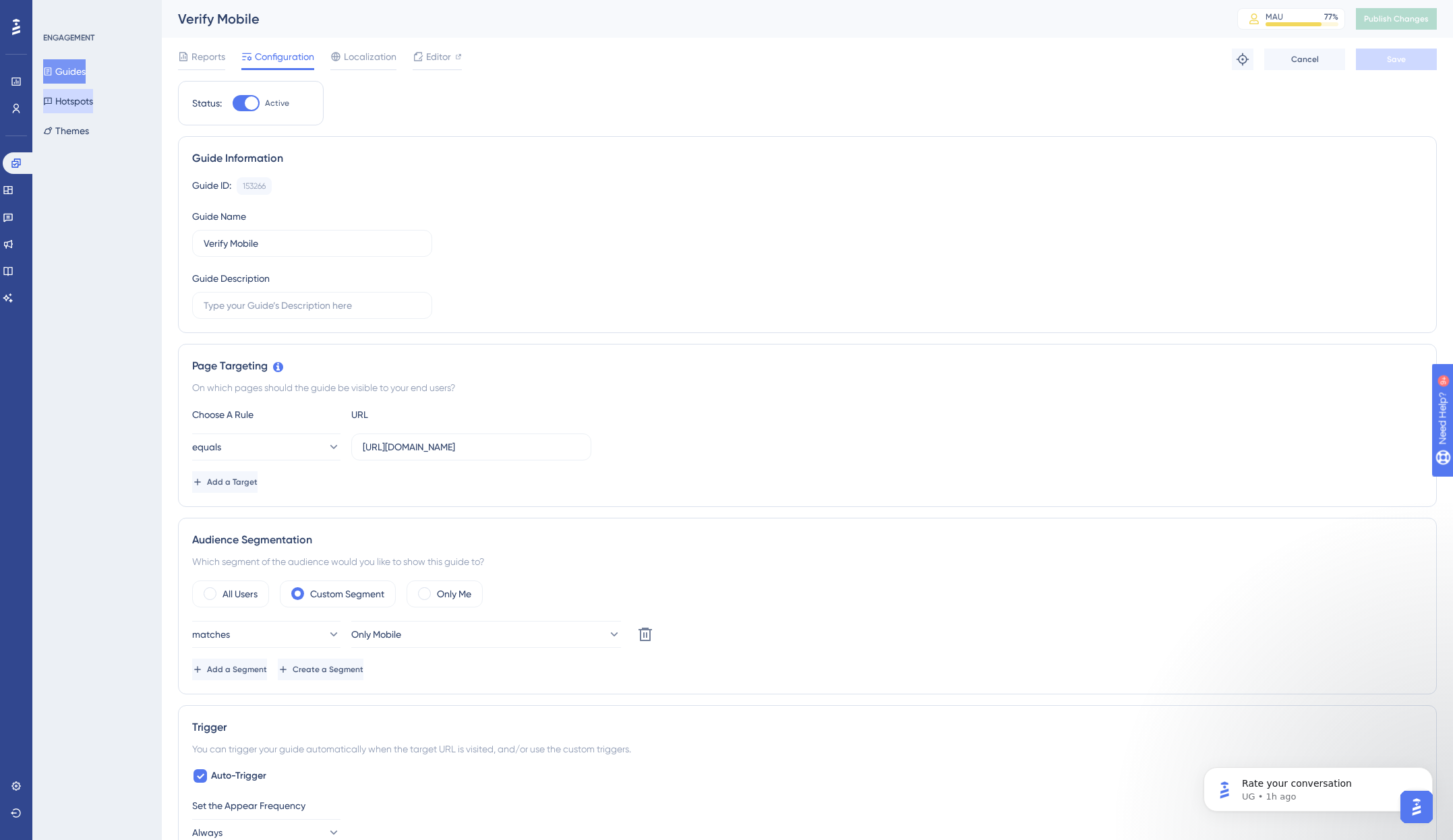
click at [67, 102] on button "Hotspots" at bounding box center [68, 101] width 50 height 24
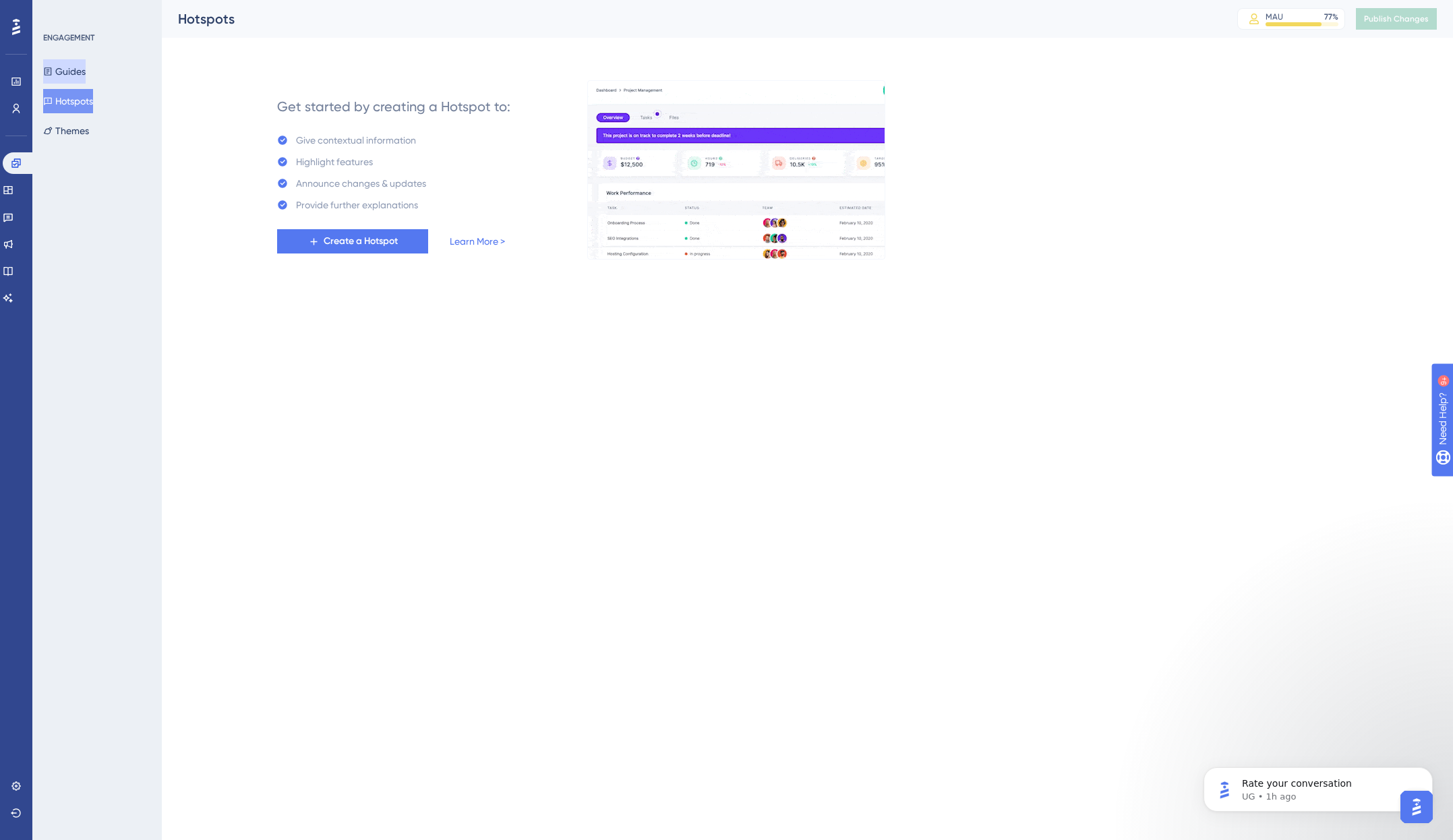
click at [75, 81] on button "Guides" at bounding box center [64, 71] width 43 height 24
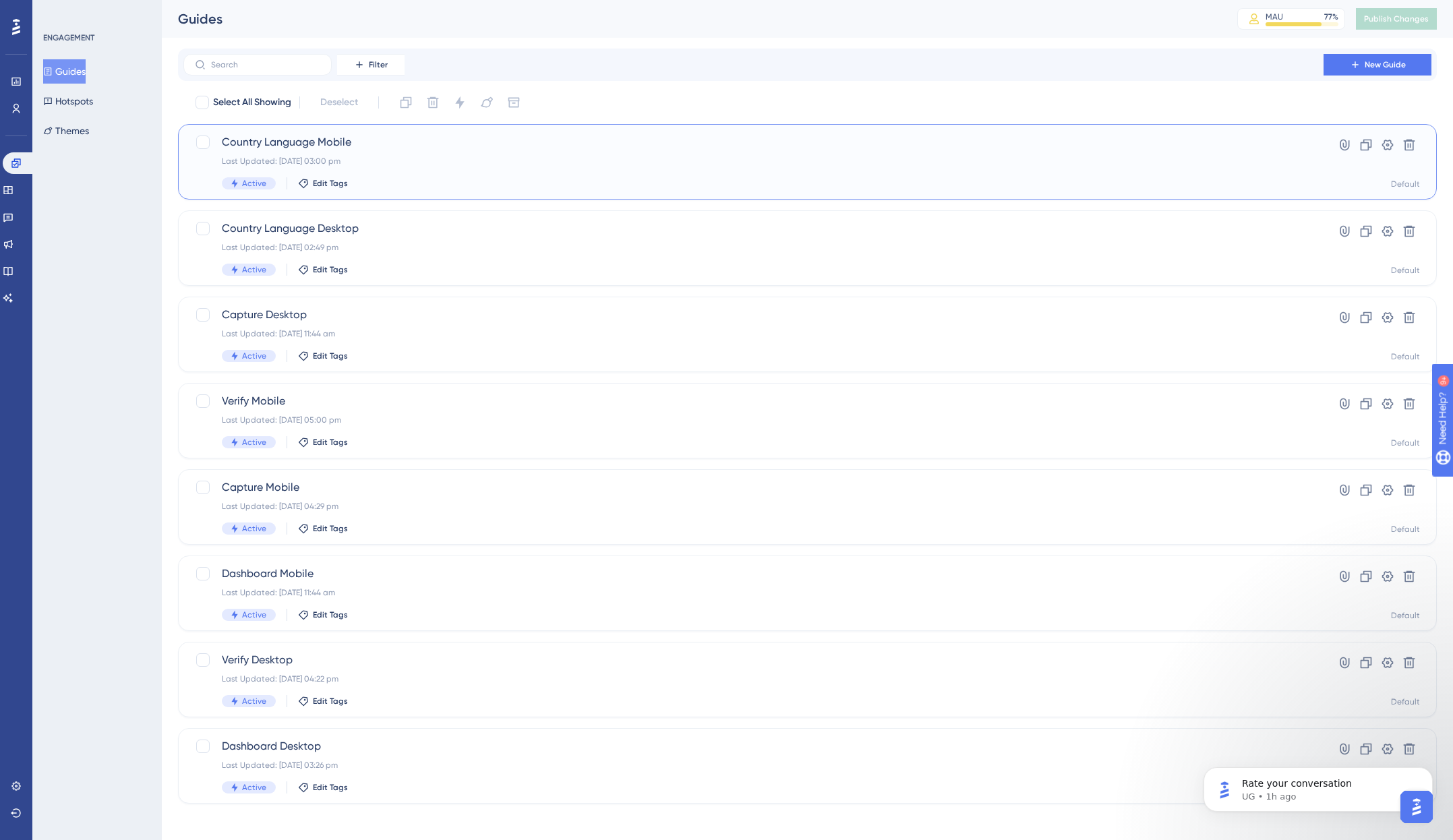
click at [406, 153] on div "Country Language Mobile Last Updated: [DATE] 03:00 pm Active Edit Tags" at bounding box center [753, 162] width 1063 height 56
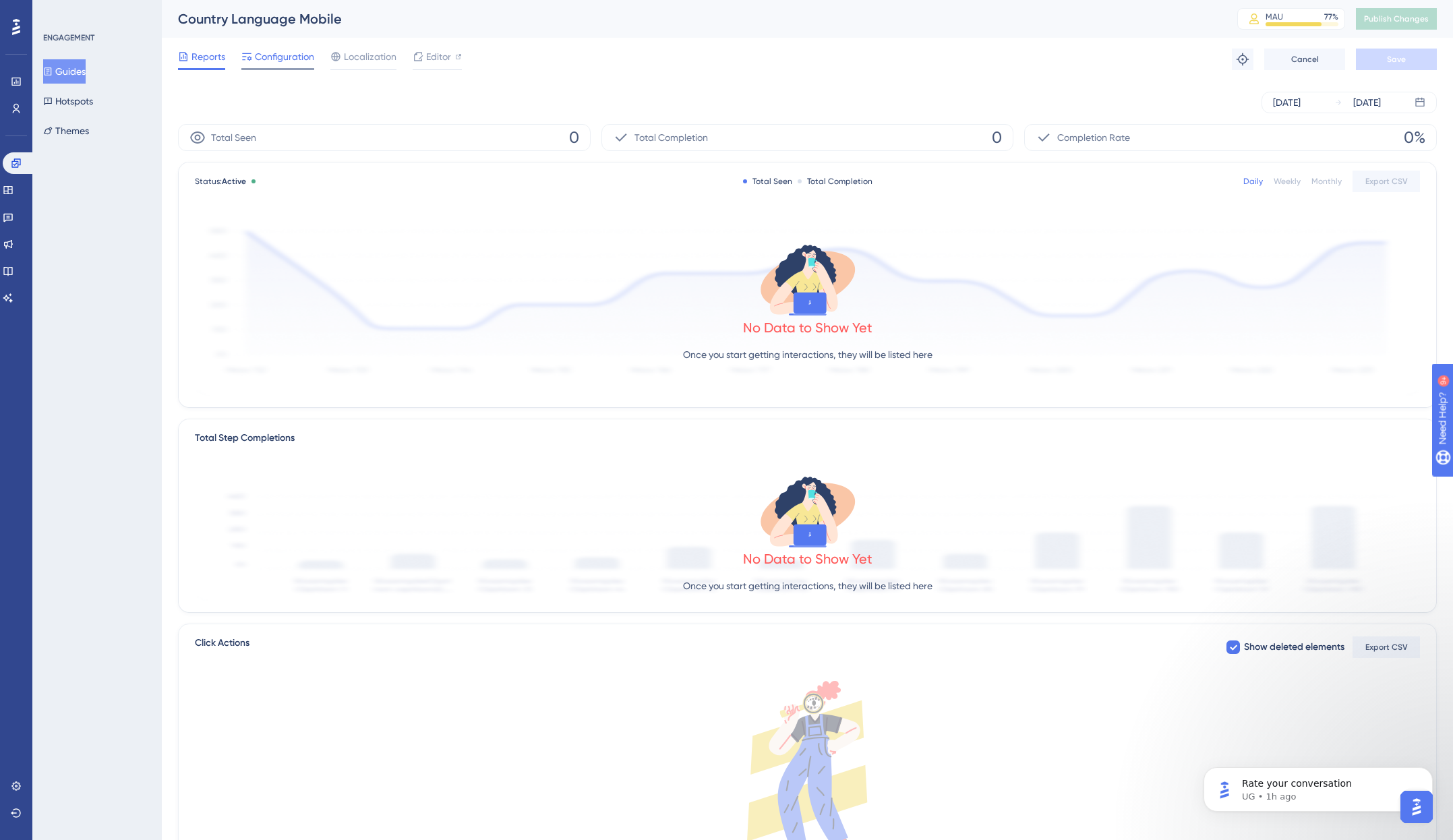
click at [278, 64] on span "Configuration" at bounding box center [284, 57] width 59 height 17
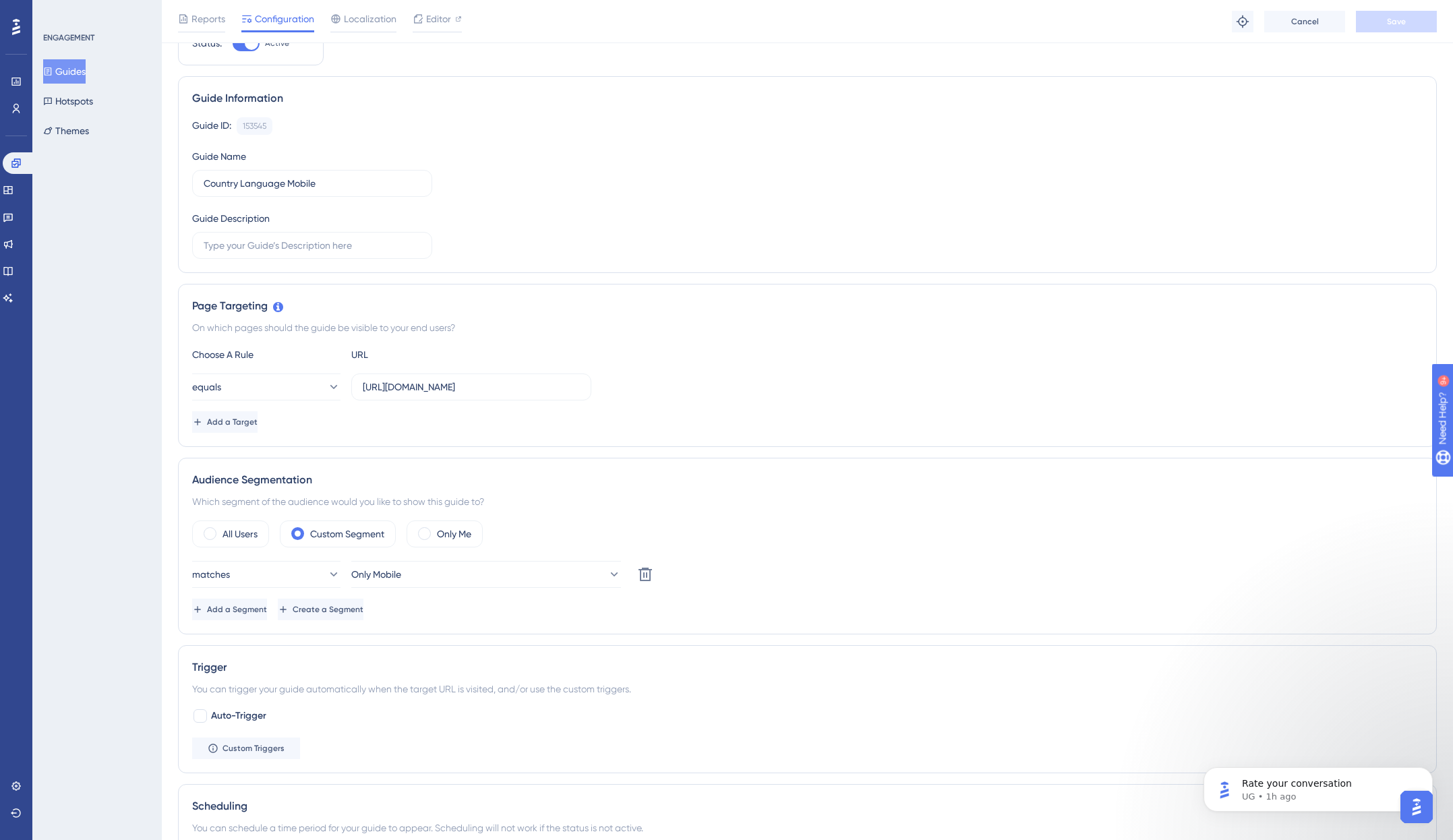
scroll to position [69, 0]
click at [269, 745] on span "Custom Triggers" at bounding box center [253, 745] width 62 height 11
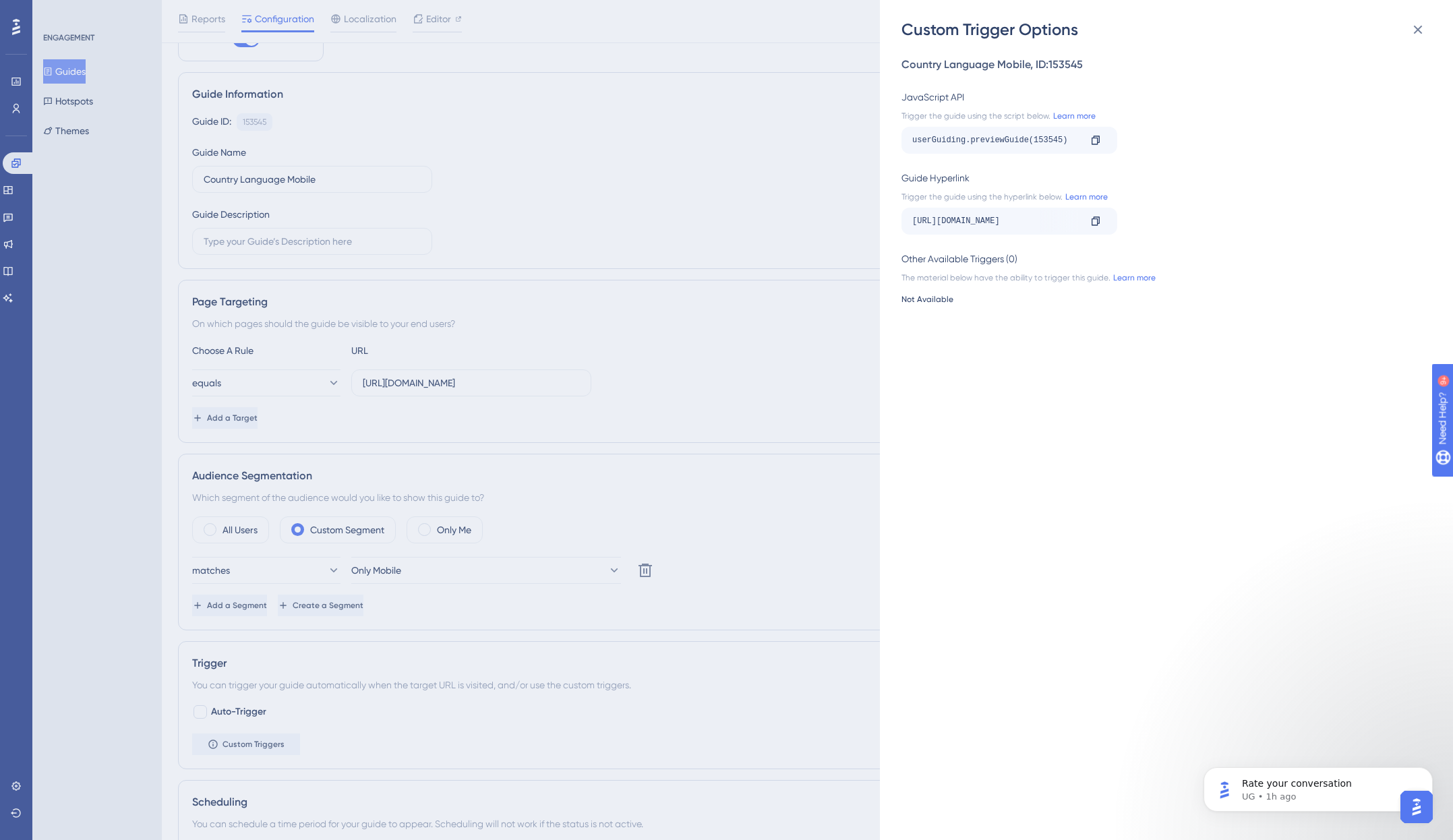
click at [1049, 138] on div "userGuiding.previewGuide(153545)" at bounding box center [995, 140] width 168 height 22
click at [1057, 140] on div "userGuiding.previewGuide(153545)" at bounding box center [995, 140] width 168 height 22
click at [1101, 141] on div at bounding box center [1095, 140] width 22 height 22
click at [1096, 141] on icon at bounding box center [1095, 140] width 11 height 11
